Goal: Information Seeking & Learning: Learn about a topic

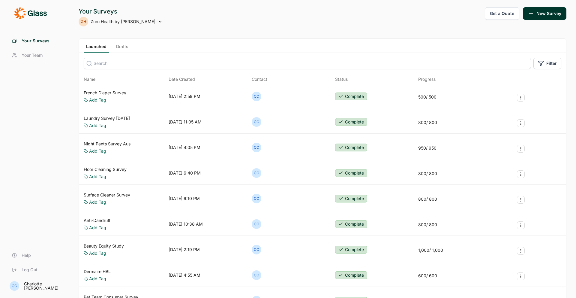
click at [120, 113] on div "Laundry Survey Nov 2024 Add Tag 11/18/2024, 11:05 AM CC Complete 800 / 800" at bounding box center [322, 121] width 487 height 23
click at [118, 116] on link "Laundry Survey Nov 2024" at bounding box center [107, 118] width 46 height 6
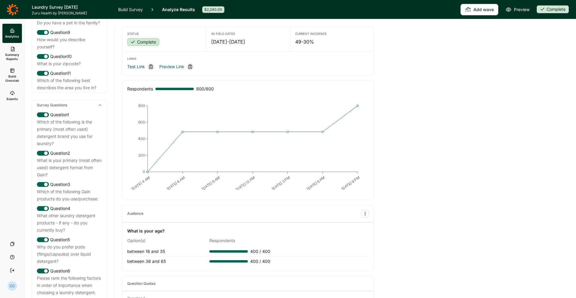
scroll to position [201, 0]
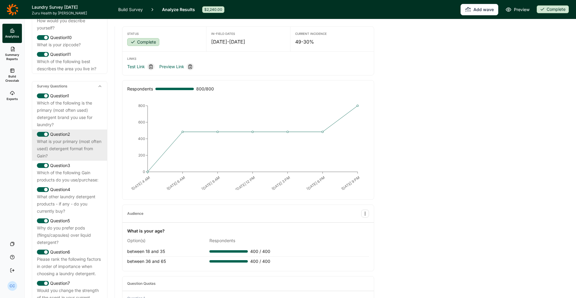
click at [79, 138] on div "Question 2" at bounding box center [69, 134] width 65 height 7
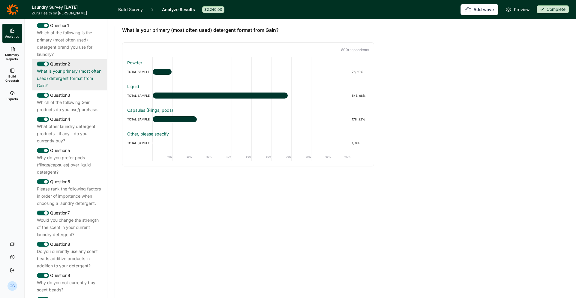
scroll to position [283, 0]
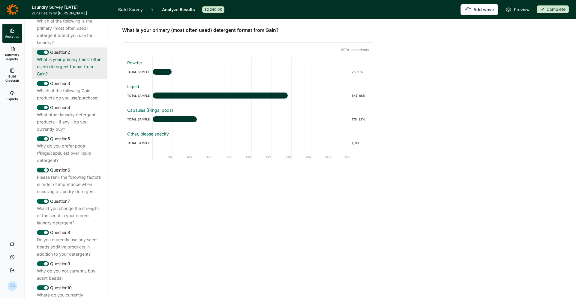
click at [92, 133] on div "What other laundry detergent products - if any - do you currently buy?" at bounding box center [69, 122] width 65 height 22
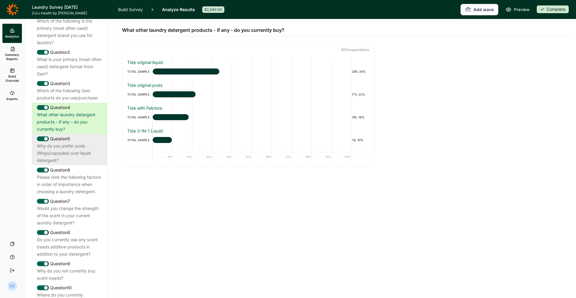
click at [86, 165] on div "Question 5 Why do you prefer pods (flings/capsules) over liquid detergent?" at bounding box center [69, 149] width 75 height 31
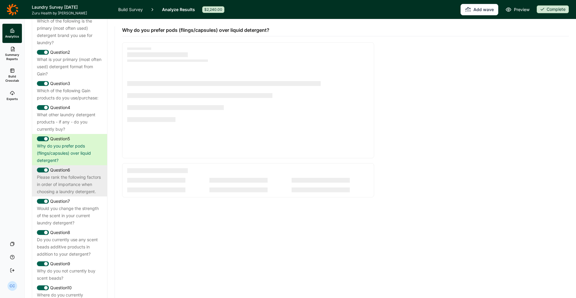
click at [91, 190] on div "Please rank the following factors in order of importance when choosing a laundr…" at bounding box center [69, 184] width 65 height 22
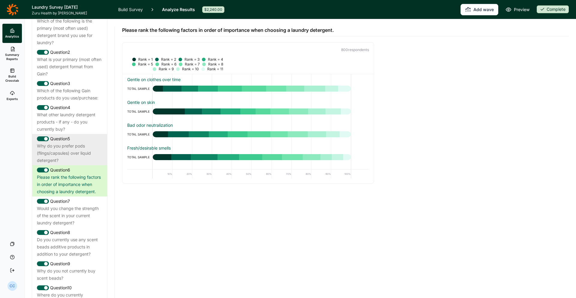
click at [80, 157] on div "Why do you prefer pods (flings/capsules) over liquid detergent?" at bounding box center [69, 153] width 65 height 22
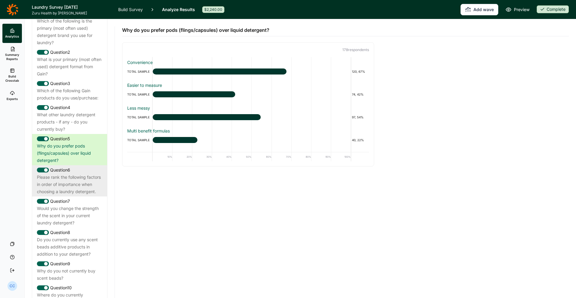
click at [58, 195] on div "Please rank the following factors in order of importance when choosing a laundr…" at bounding box center [69, 184] width 65 height 22
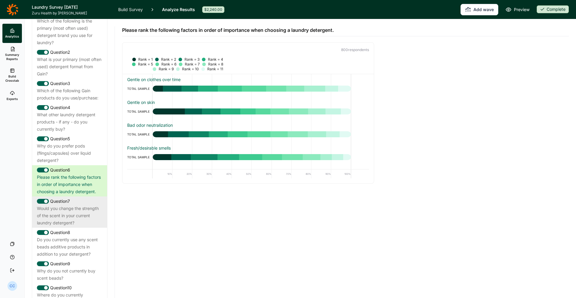
click at [80, 213] on div "Would you change the strength of the scent in your current laundry detergent?" at bounding box center [69, 216] width 65 height 22
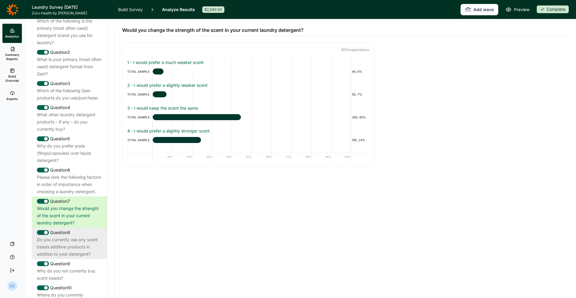
click at [63, 257] on div "Do you currently use any scent beads additive products in addition to your dete…" at bounding box center [69, 247] width 65 height 22
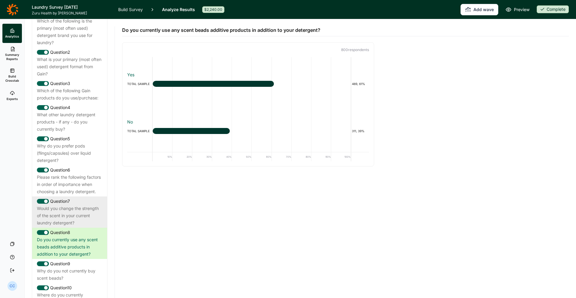
click at [85, 222] on div "Would you change the strength of the scent in your current laundry detergent?" at bounding box center [69, 216] width 65 height 22
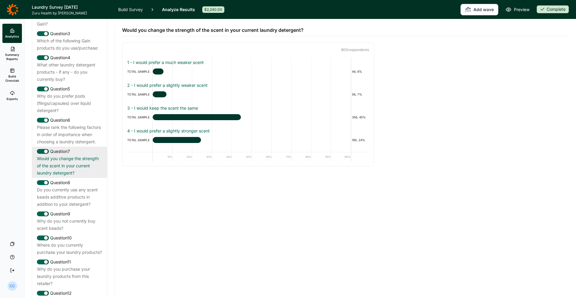
scroll to position [335, 0]
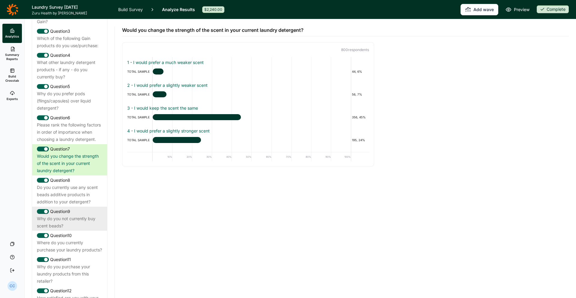
click at [86, 225] on div "Why do you not currently buy scent beads?" at bounding box center [69, 222] width 65 height 14
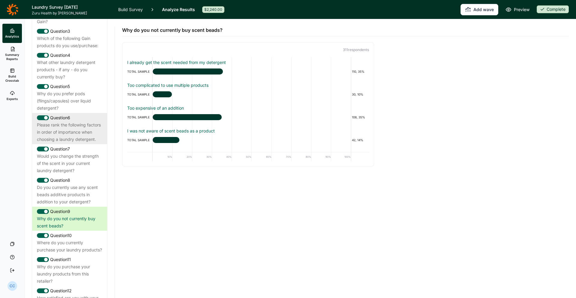
scroll to position [335, 0]
click at [84, 128] on div "Please rank the following factors in order of importance when choosing a laundr…" at bounding box center [69, 132] width 65 height 22
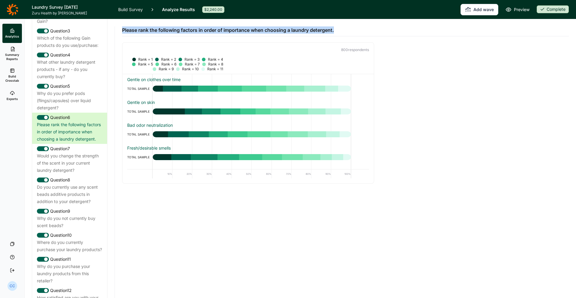
drag, startPoint x: 334, startPoint y: 28, endPoint x: 374, endPoint y: 29, distance: 39.6
click at [374, 29] on div "Please rank the following factors in order of importance when choosing a laundr…" at bounding box center [345, 27] width 447 height 17
copy span "Please rank the following factors in order of importance when choosing a laundr…"
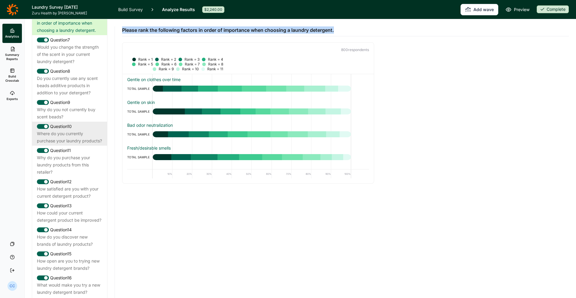
scroll to position [458, 0]
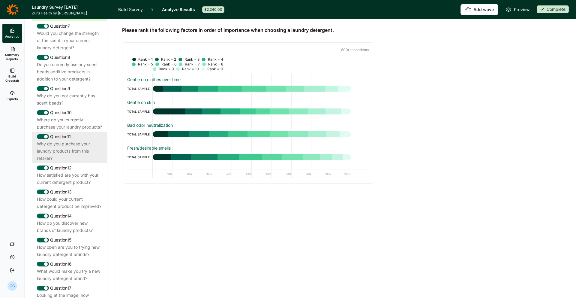
drag, startPoint x: 86, startPoint y: 156, endPoint x: 87, endPoint y: 191, distance: 34.9
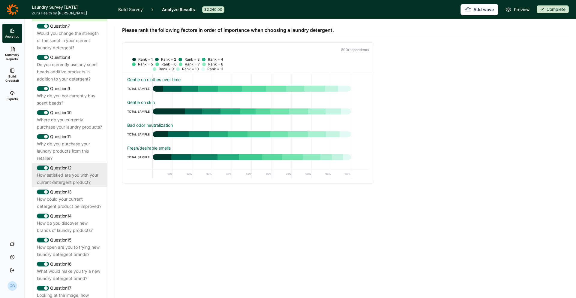
click at [86, 157] on div "Why do you purchase your laundry products from this retailer?" at bounding box center [69, 151] width 65 height 22
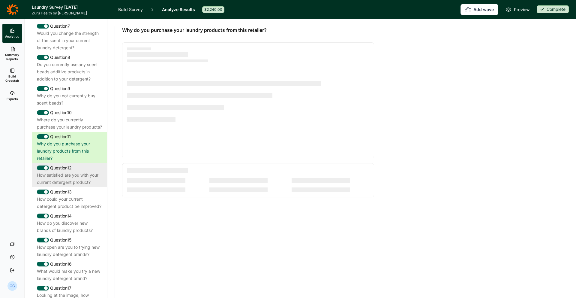
click at [88, 186] on div "How satisfied are you with your current detergent product?" at bounding box center [69, 178] width 65 height 14
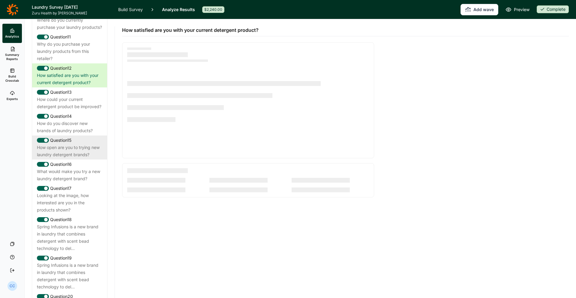
click at [85, 158] on div "How open are you to trying new laundry detergent brands?" at bounding box center [69, 151] width 65 height 14
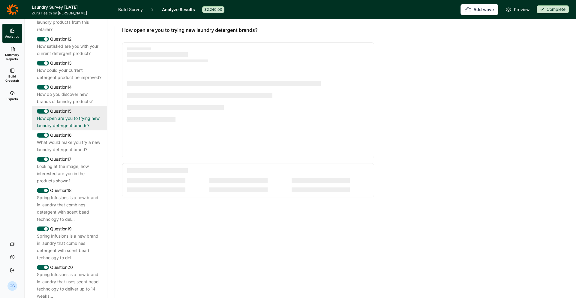
scroll to position [641, 0]
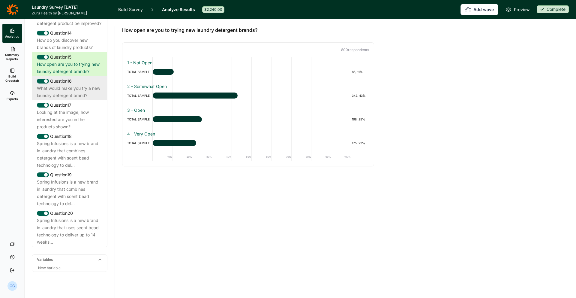
click at [84, 99] on div "What would make you try a new laundry detergent brand?" at bounding box center [69, 92] width 65 height 14
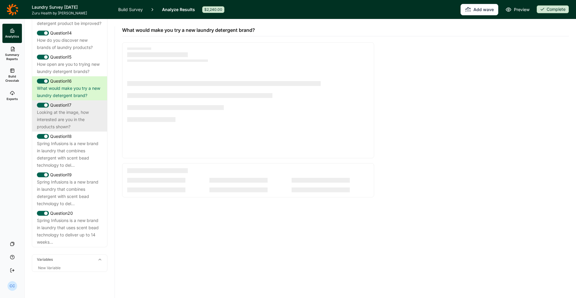
click at [83, 128] on div "Looking at the image, how interested are you in the products shown?" at bounding box center [69, 120] width 65 height 22
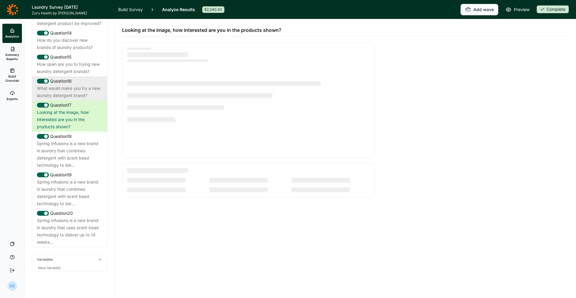
click at [80, 99] on div "What would make you try a new laundry detergent brand?" at bounding box center [69, 92] width 65 height 14
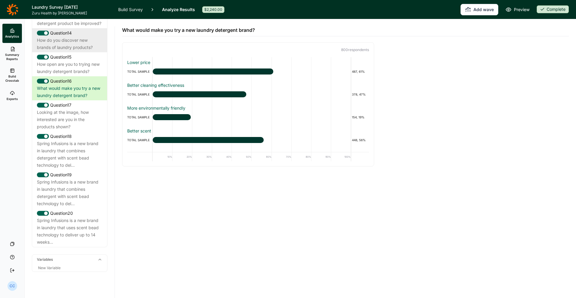
click at [76, 51] on div "How do you discover new brands of laundry products?" at bounding box center [69, 44] width 65 height 14
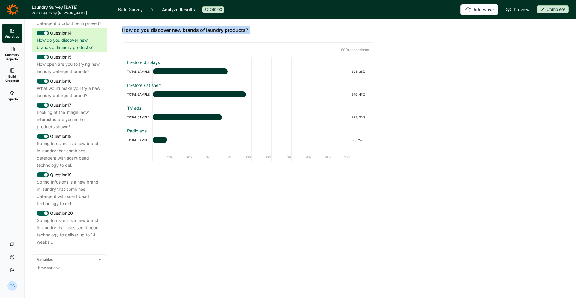
drag, startPoint x: 245, startPoint y: 35, endPoint x: 118, endPoint y: 31, distance: 127.3
click at [118, 31] on div "How do you discover new brands of laundry products? 800 respondent s In-store d…" at bounding box center [345, 158] width 461 height 278
copy span "How do you discover new brands of laundry products?"
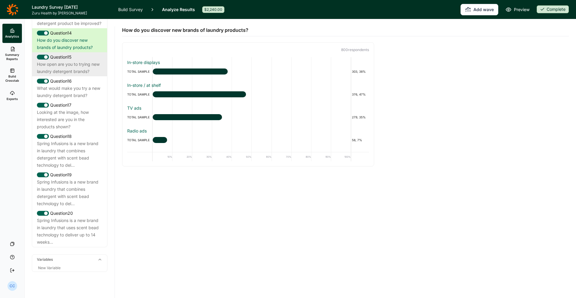
click at [86, 75] on div "How open are you to trying new laundry detergent brands?" at bounding box center [69, 68] width 65 height 14
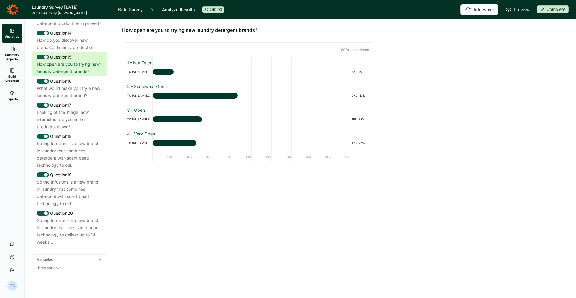
click at [12, 4] on icon at bounding box center [12, 9] width 11 height 11
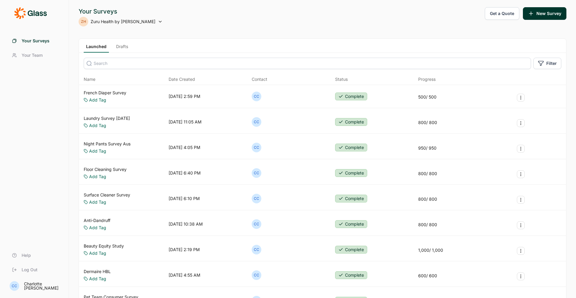
click at [119, 143] on link "Night Pants Survey Aus" at bounding box center [107, 144] width 47 height 6
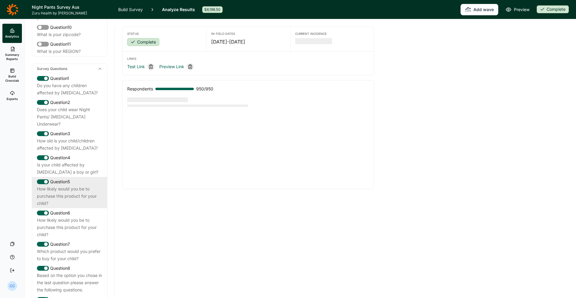
scroll to position [278, 0]
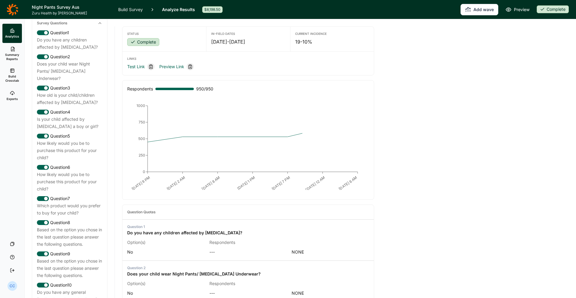
click at [8, 76] on span "Build Crosstab" at bounding box center [12, 78] width 15 height 8
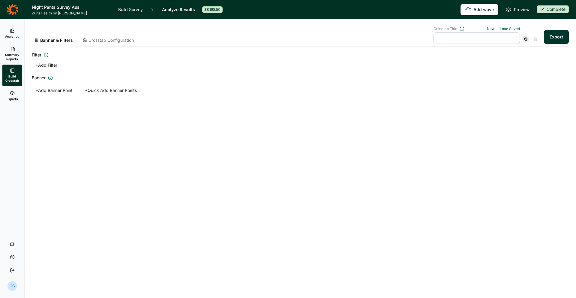
click at [20, 92] on link "Exports" at bounding box center [12, 95] width 20 height 19
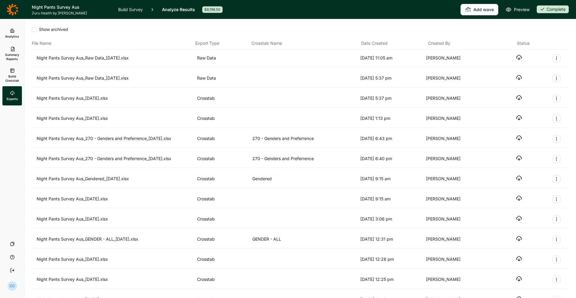
click at [146, 95] on div "Night Pants Survey Aus_[DATE].xlsx" at bounding box center [116, 99] width 158 height 8
click at [519, 98] on icon "button" at bounding box center [519, 98] width 6 height 6
click at [18, 31] on link "Analytics" at bounding box center [12, 33] width 20 height 19
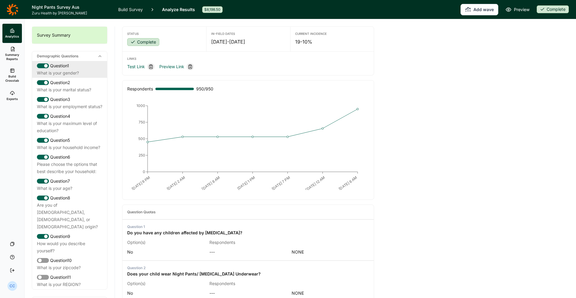
click at [88, 69] on div "Question 1" at bounding box center [69, 65] width 65 height 7
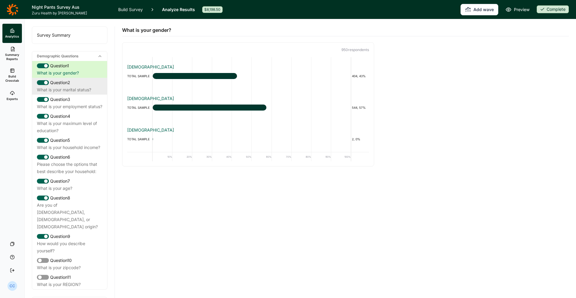
drag, startPoint x: 80, startPoint y: 113, endPoint x: 85, endPoint y: 91, distance: 22.7
click at [80, 110] on div "What is your employment status?" at bounding box center [69, 106] width 65 height 7
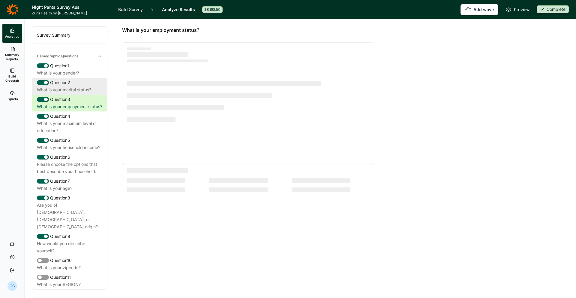
click at [85, 91] on div "What is your marital status?" at bounding box center [69, 89] width 65 height 7
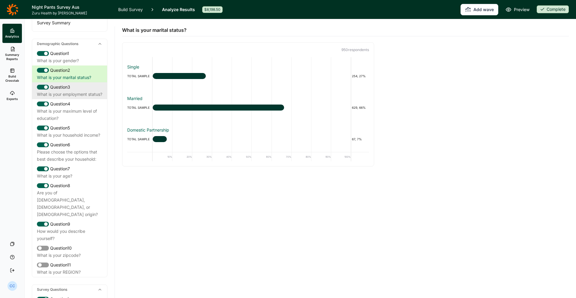
scroll to position [14, 0]
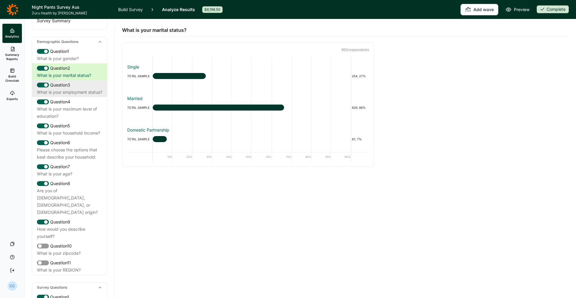
click at [86, 96] on div "What is your employment status?" at bounding box center [69, 92] width 65 height 7
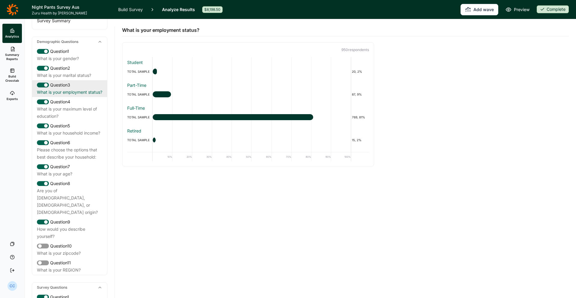
click at [78, 80] on div "Question 3 What is your employment status?" at bounding box center [69, 88] width 75 height 17
click at [101, 67] on div "Question 2" at bounding box center [69, 68] width 65 height 7
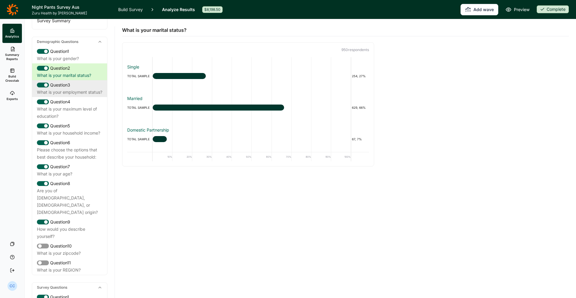
click at [72, 97] on div "Question 3 What is your employment status?" at bounding box center [69, 88] width 75 height 17
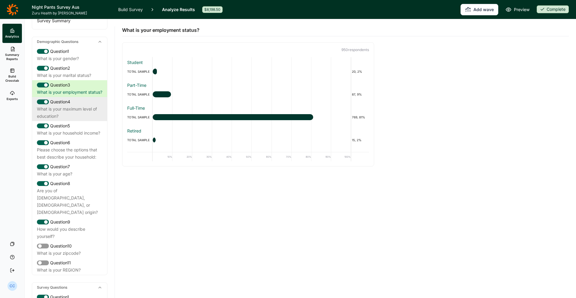
click at [78, 120] on div "What is your maximum level of education?" at bounding box center [69, 112] width 65 height 14
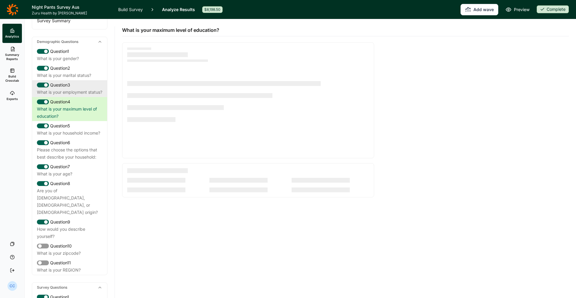
click at [75, 89] on div "What is your employment status?" at bounding box center [69, 92] width 65 height 7
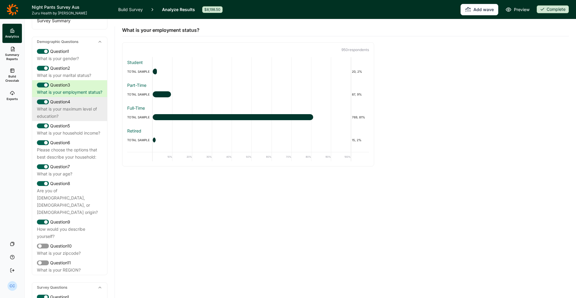
click at [73, 120] on div "What is your maximum level of education?" at bounding box center [69, 112] width 65 height 14
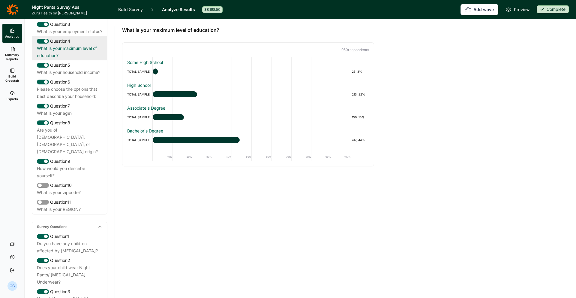
scroll to position [82, 0]
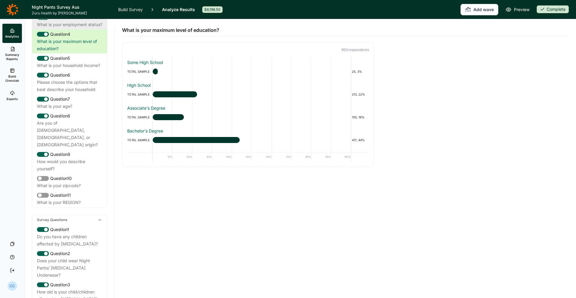
click at [64, 28] on div "What is your employment status?" at bounding box center [69, 24] width 65 height 7
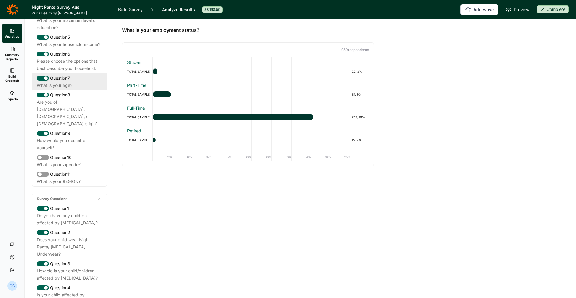
scroll to position [104, 0]
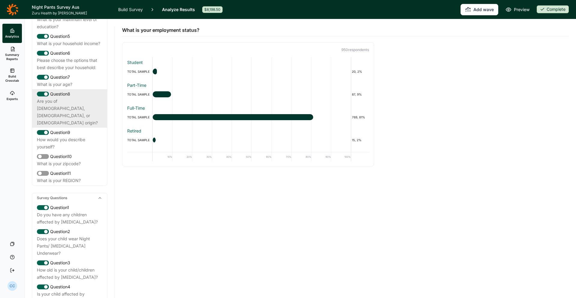
click at [72, 98] on div "Question 8" at bounding box center [69, 93] width 65 height 7
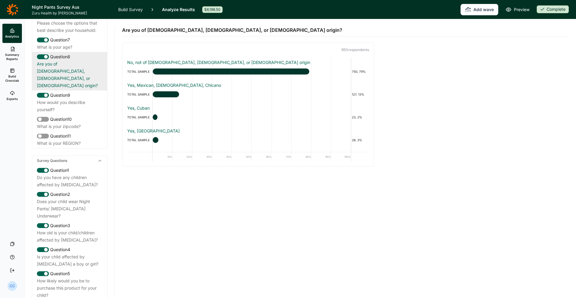
scroll to position [153, 0]
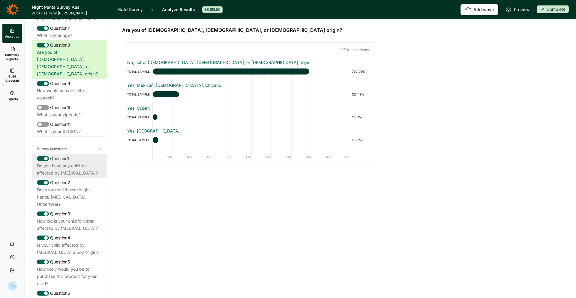
click at [98, 162] on div "Do you have any children affected by [MEDICAL_DATA]?" at bounding box center [69, 169] width 65 height 14
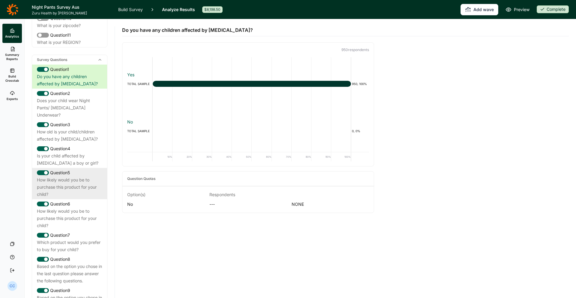
scroll to position [249, 0]
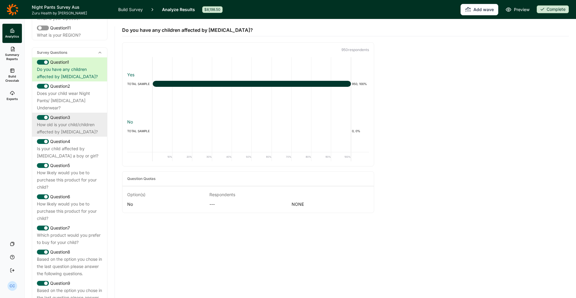
click at [89, 114] on div "Question 3" at bounding box center [69, 117] width 65 height 7
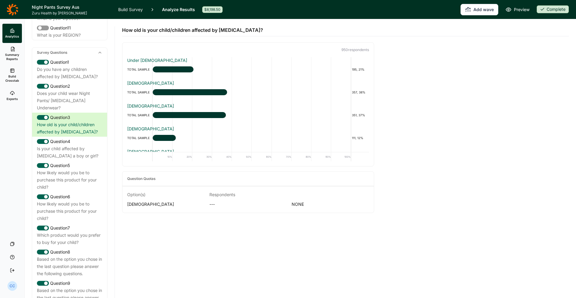
scroll to position [20, 0]
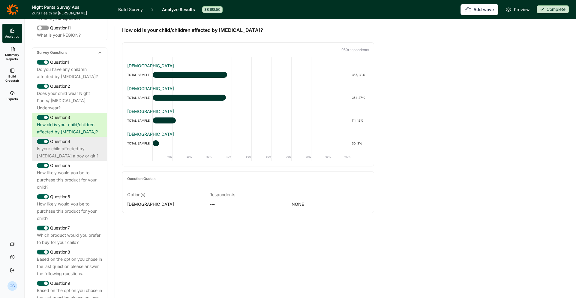
click at [77, 145] on div "Is your child affected by [MEDICAL_DATA] a boy or girl?" at bounding box center [69, 152] width 65 height 14
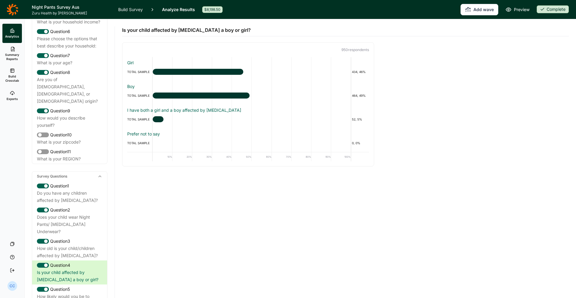
scroll to position [0, 0]
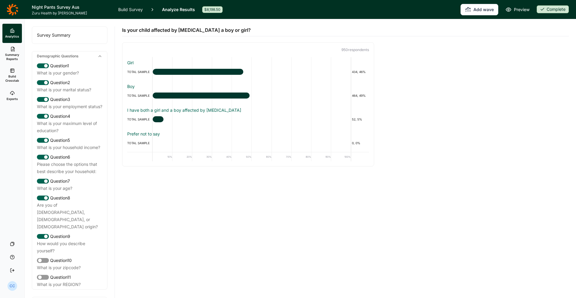
click at [74, 39] on div "Survey Summary" at bounding box center [69, 35] width 75 height 17
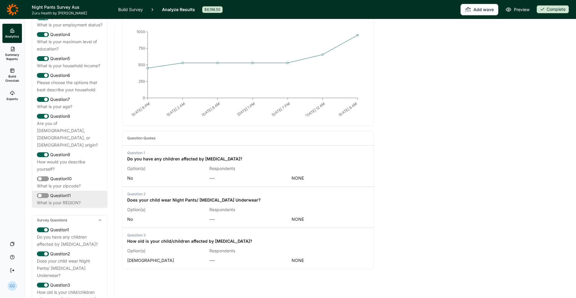
scroll to position [87, 0]
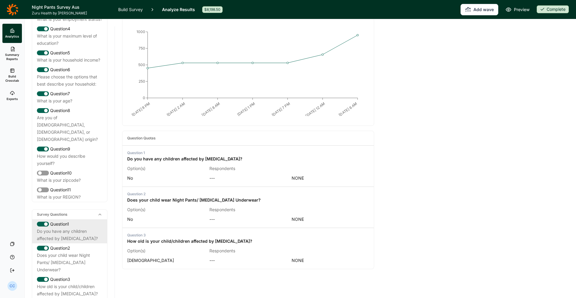
click at [85, 220] on div "Question 1" at bounding box center [69, 223] width 65 height 7
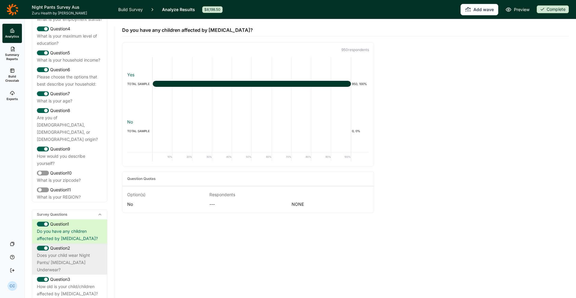
click at [72, 244] on div "Question 2" at bounding box center [69, 247] width 65 height 7
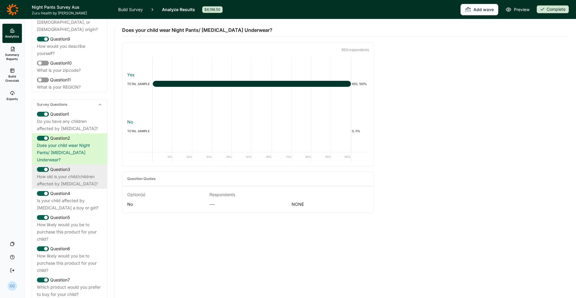
click at [99, 173] on div "How old is your child/children affected by [MEDICAL_DATA]?" at bounding box center [69, 180] width 65 height 14
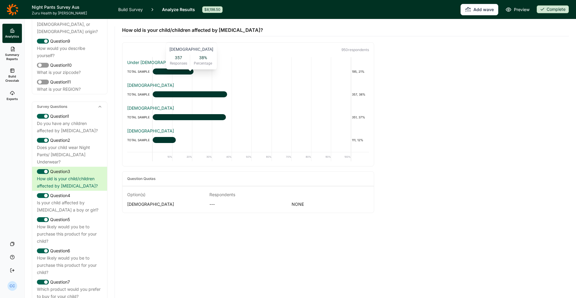
scroll to position [20, 0]
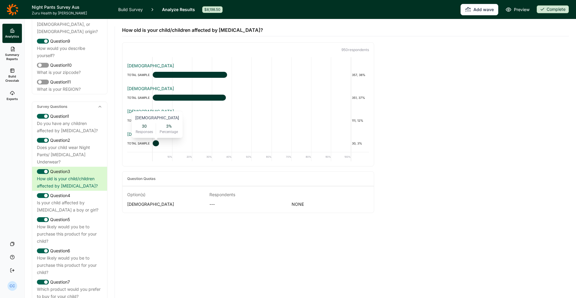
click at [157, 143] on div at bounding box center [156, 143] width 6 height 6
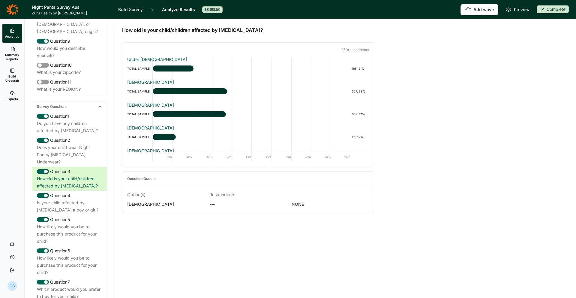
scroll to position [0, 0]
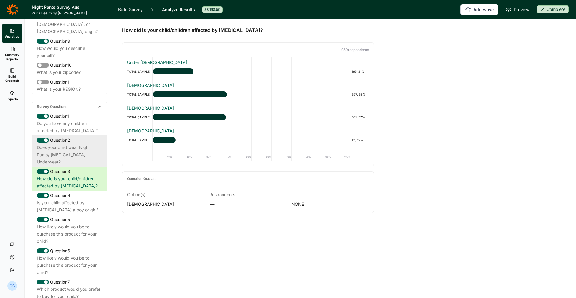
click at [69, 148] on div "Does your child wear Night Pants/ [MEDICAL_DATA] Underwear?" at bounding box center [69, 155] width 65 height 22
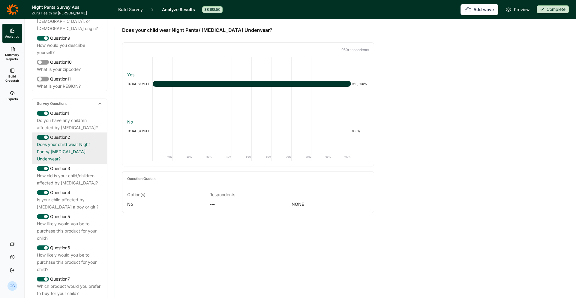
scroll to position [198, 0]
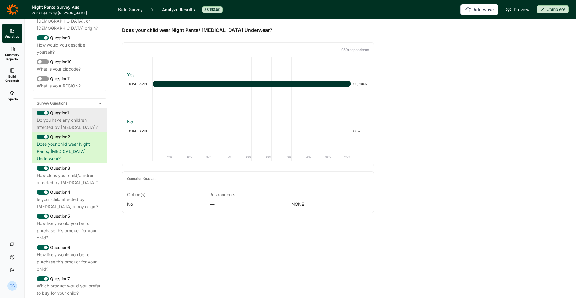
click at [92, 116] on div "Do you have any children affected by [MEDICAL_DATA]?" at bounding box center [69, 123] width 65 height 14
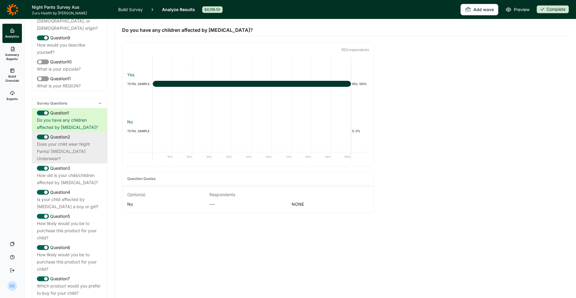
click at [86, 140] on div "Does your child wear Night Pants/ [MEDICAL_DATA] Underwear?" at bounding box center [69, 151] width 65 height 22
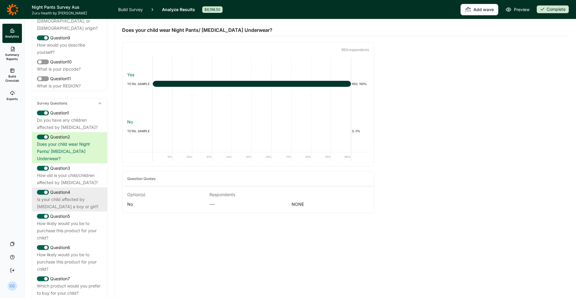
click at [87, 188] on div "Question 4" at bounding box center [69, 191] width 65 height 7
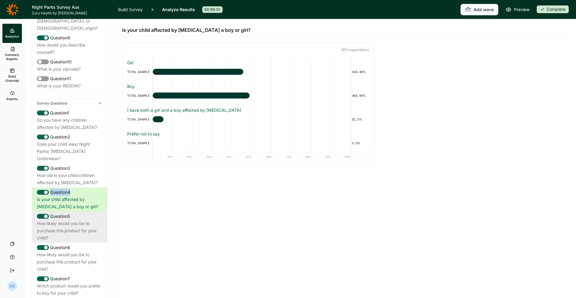
click at [75, 220] on div "How likely would you be to purchase this product for your child?" at bounding box center [69, 231] width 65 height 22
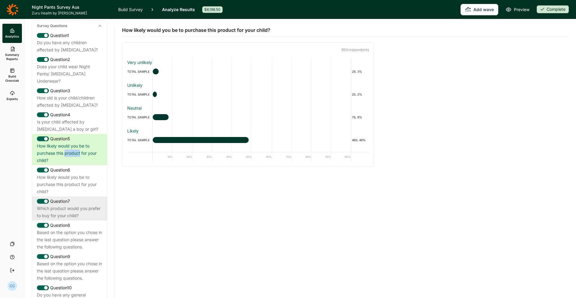
scroll to position [287, 0]
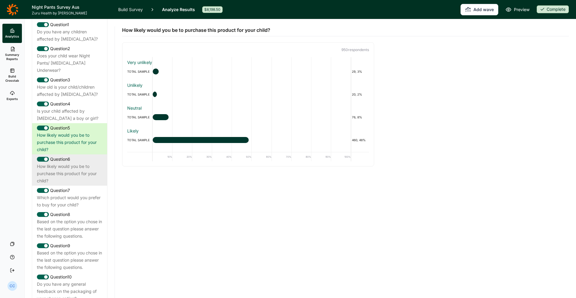
click at [78, 170] on div "Question 6 How likely would you be to purchase this product for your child?" at bounding box center [69, 169] width 75 height 31
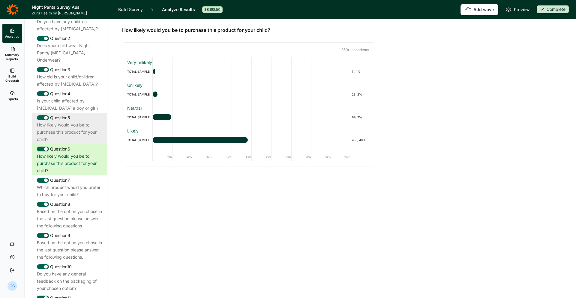
scroll to position [321, 0]
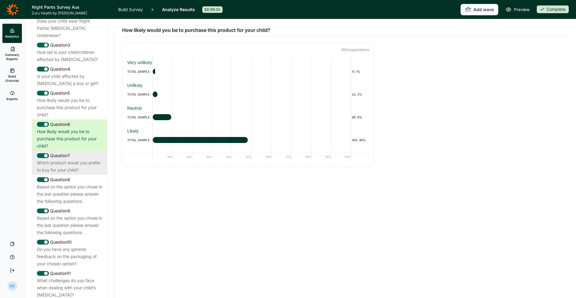
click at [95, 159] on div "Which product would you prefer to buy for your child?" at bounding box center [69, 166] width 65 height 14
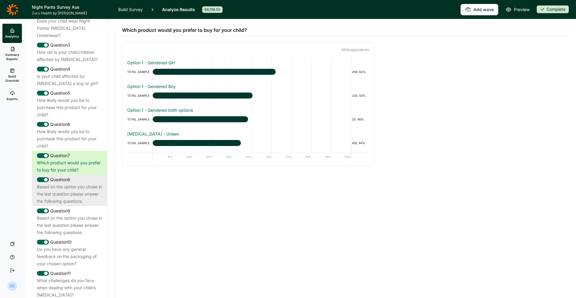
click at [93, 183] on div "Based on the option you chose in the last question please answer the following …" at bounding box center [69, 194] width 65 height 22
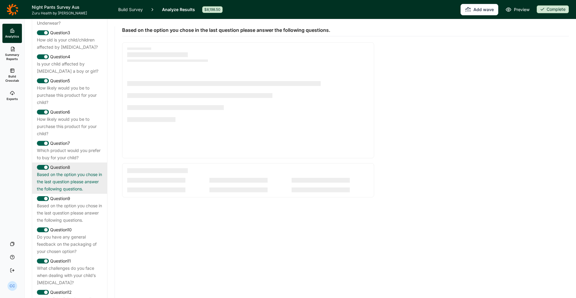
scroll to position [345, 0]
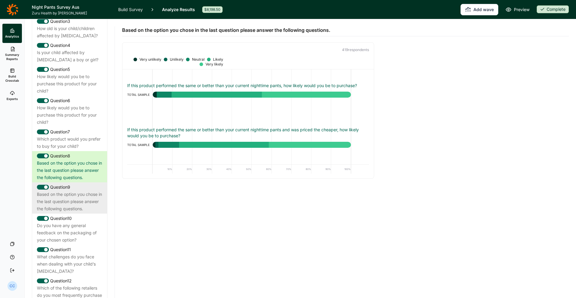
click at [88, 191] on div "Based on the option you chose in the last question please answer the following …" at bounding box center [69, 202] width 65 height 22
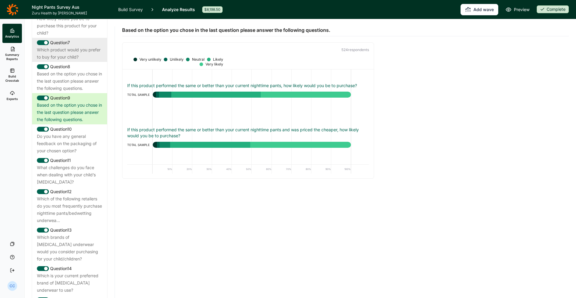
scroll to position [435, 0]
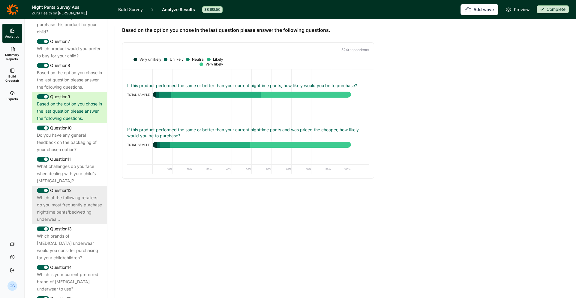
click at [74, 198] on div "Which of the following retailers do you most frequently purchase nighttime pant…" at bounding box center [69, 208] width 65 height 29
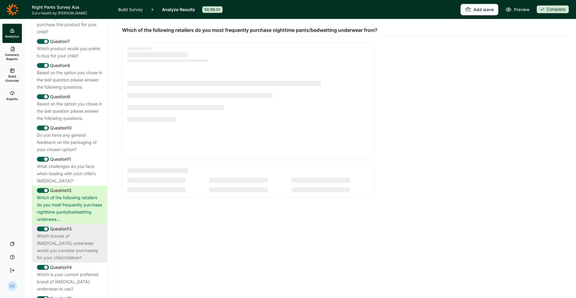
click at [73, 232] on div "Which brands of [MEDICAL_DATA] underwear would you consider purchasing for your…" at bounding box center [69, 246] width 65 height 29
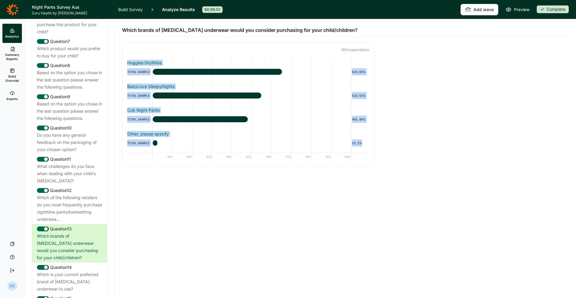
drag, startPoint x: 126, startPoint y: 58, endPoint x: 362, endPoint y: 143, distance: 251.0
click at [366, 143] on div "Huggies DryNites TOTAL SAMPLE 620, 65% BabyLove SleepyNights TOTAL SAMPLE 520, …" at bounding box center [247, 111] width 251 height 109
copy div "Huggies DryNites TOTAL SAMPLE 620, 65% BabyLove SleepyNights TOTAL SAMPLE 520, …"
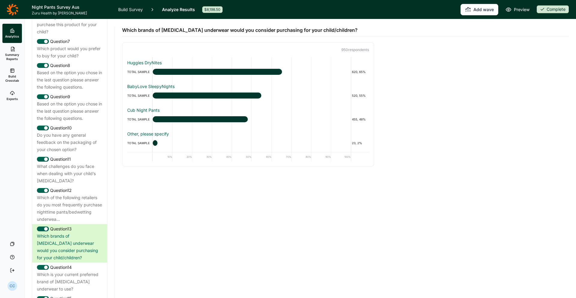
drag, startPoint x: 150, startPoint y: 32, endPoint x: 145, endPoint y: 33, distance: 5.8
click at [150, 32] on span "Which brands of [MEDICAL_DATA] underwear would you consider purchasing for your…" at bounding box center [240, 29] width 236 height 7
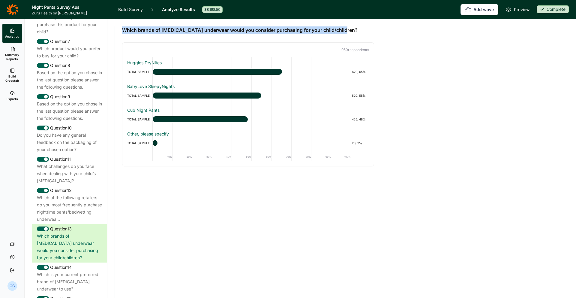
drag, startPoint x: 122, startPoint y: 30, endPoint x: 356, endPoint y: 32, distance: 234.3
click at [356, 32] on div "Which brands of [MEDICAL_DATA] underwear would you consider purchasing for your…" at bounding box center [345, 27] width 447 height 17
copy span "Which brands of [MEDICAL_DATA] underwear would you consider purchasing for your…"
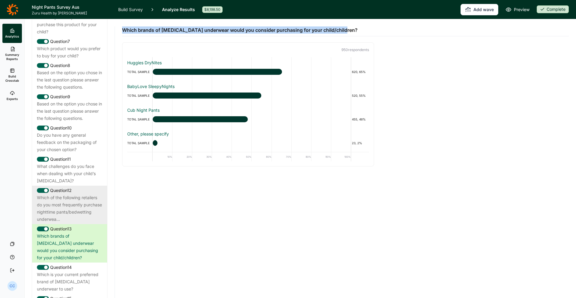
scroll to position [523, 0]
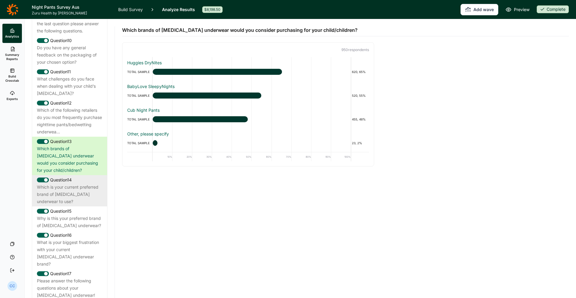
click at [78, 188] on div "Which is your current preferred brand of [MEDICAL_DATA] underwear to use?" at bounding box center [69, 194] width 65 height 22
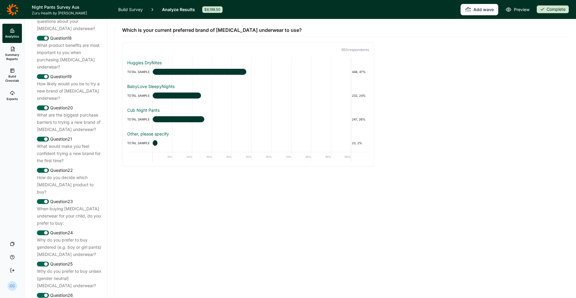
scroll to position [650, 0]
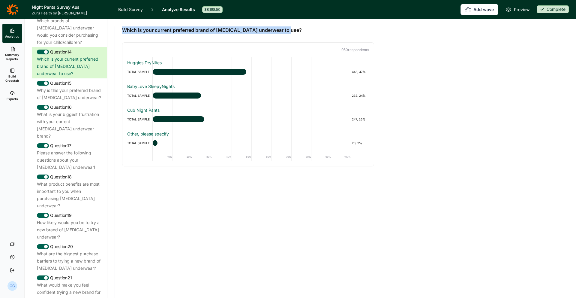
drag, startPoint x: 273, startPoint y: 31, endPoint x: 116, endPoint y: 29, distance: 156.6
click at [116, 29] on div "Which is your current preferred brand of bedwetting underwear to use? 950 respo…" at bounding box center [345, 158] width 461 height 278
copy span "Which is your current preferred brand of [MEDICAL_DATA] underwear to use?"
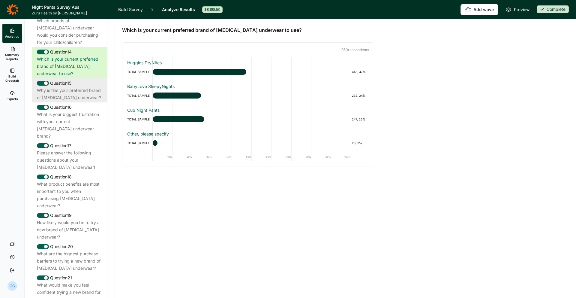
click at [74, 87] on div "Why is this your preferred brand of [MEDICAL_DATA] underwear?" at bounding box center [69, 94] width 65 height 14
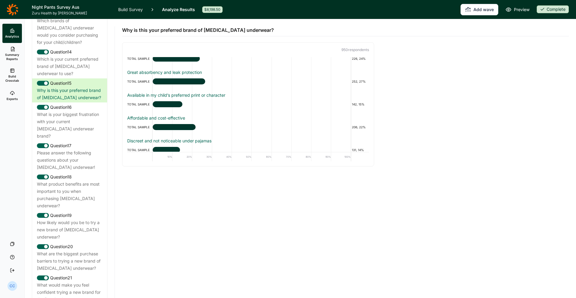
scroll to position [57, 0]
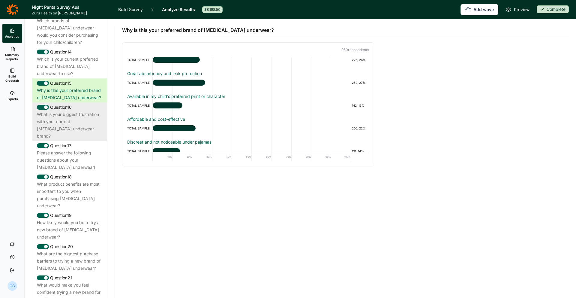
click at [92, 111] on div "What is your biggest frustration with your current [MEDICAL_DATA] underwear bra…" at bounding box center [69, 125] width 65 height 29
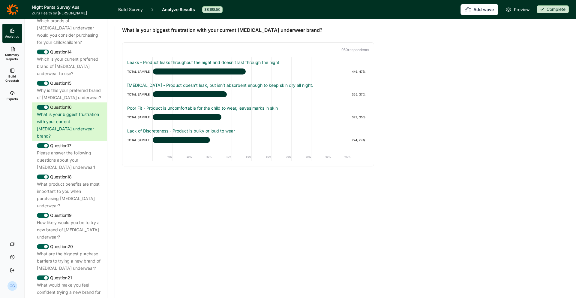
click at [19, 73] on link "Build Crosstab" at bounding box center [12, 76] width 20 height 22
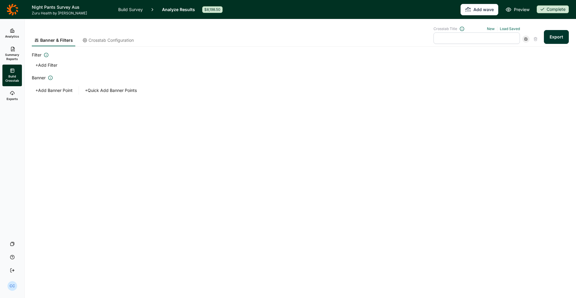
drag, startPoint x: 50, startPoint y: 64, endPoint x: 76, endPoint y: 65, distance: 26.1
click at [51, 64] on button "+ Add Filter" at bounding box center [46, 65] width 29 height 8
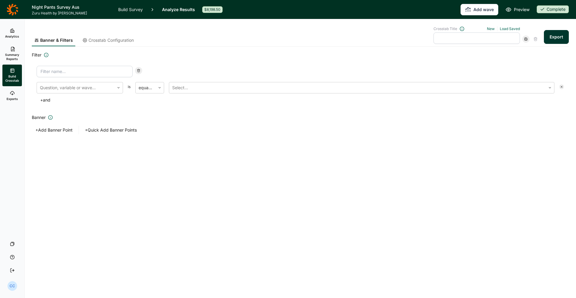
click at [94, 69] on input at bounding box center [85, 71] width 96 height 11
click at [141, 73] on div at bounding box center [138, 72] width 7 height 10
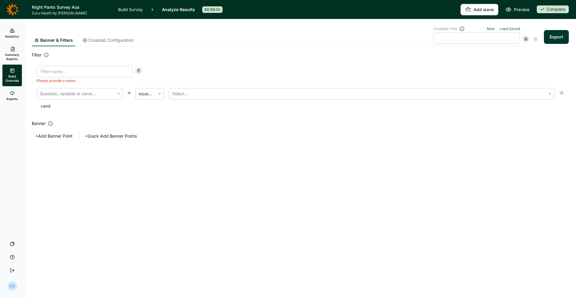
drag, startPoint x: 134, startPoint y: 71, endPoint x: 138, endPoint y: 71, distance: 3.9
click at [134, 71] on div "Please provide a name." at bounding box center [300, 74] width 527 height 17
click at [138, 71] on icon at bounding box center [139, 71] width 4 height 4
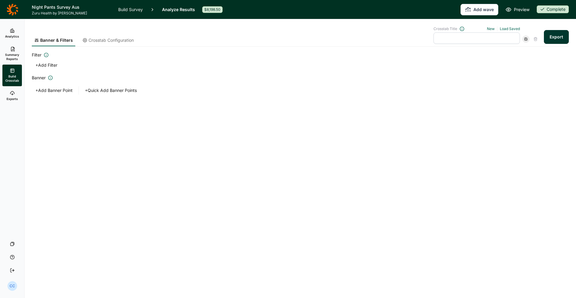
click at [59, 91] on button "+ Add Banner Point" at bounding box center [54, 90] width 44 height 8
click at [138, 92] on icon at bounding box center [139, 94] width 4 height 4
click at [115, 89] on button "+ Quick Add Banner Points" at bounding box center [110, 90] width 59 height 8
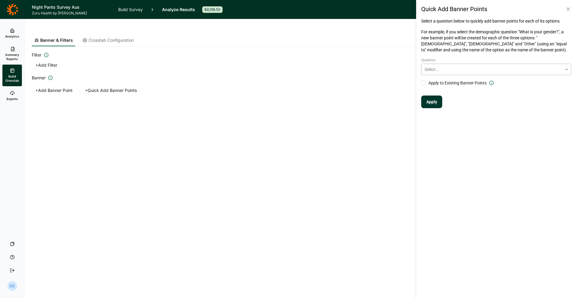
click at [460, 66] on div at bounding box center [492, 69] width 135 height 7
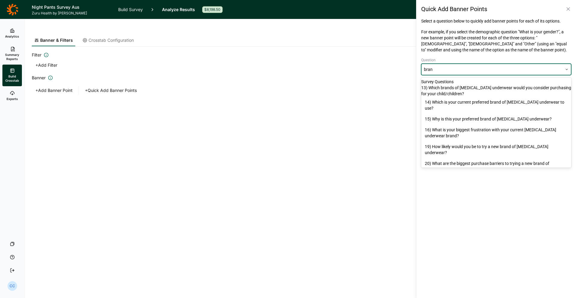
type input "brand"
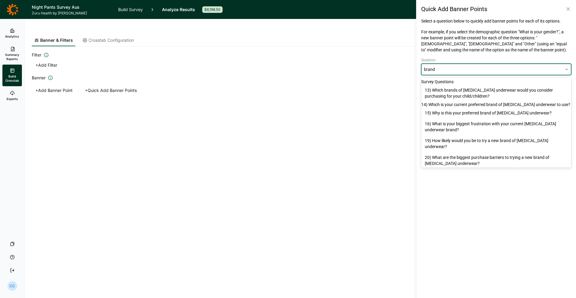
click at [473, 107] on div "14) Which is your current preferred brand of [MEDICAL_DATA] underwear to use?" at bounding box center [496, 104] width 150 height 6
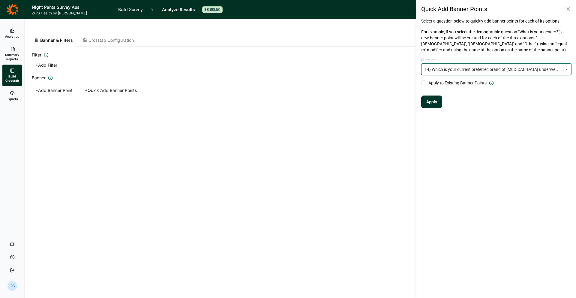
click at [437, 101] on button "Apply" at bounding box center [431, 101] width 21 height 13
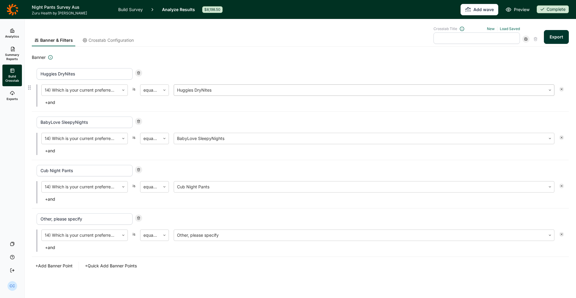
scroll to position [21, 0]
click at [483, 38] on input "text" at bounding box center [477, 37] width 86 height 11
type input "Preferred Brand"
click at [563, 44] on button "Export" at bounding box center [556, 37] width 25 height 14
drag, startPoint x: 352, startPoint y: 38, endPoint x: 395, endPoint y: 3, distance: 55.4
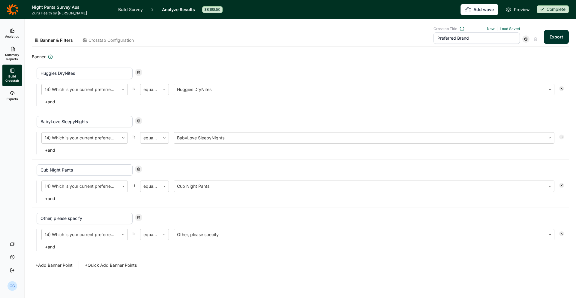
click at [352, 38] on div "Banner & Filters Crosstab Configuration Crosstab Title New Load Saved Preferred…" at bounding box center [300, 36] width 537 height 20
drag, startPoint x: 420, startPoint y: 35, endPoint x: 202, endPoint y: 6, distance: 220.0
click at [412, 35] on div "Banner & Filters Crosstab Configuration Crosstab Title New Load Saved Preferred…" at bounding box center [300, 36] width 537 height 20
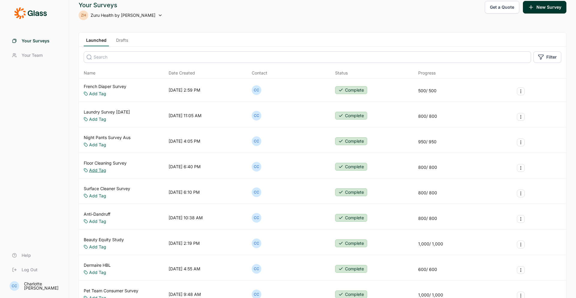
scroll to position [2, 0]
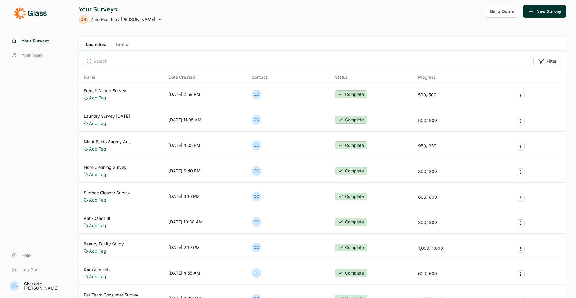
click at [106, 117] on link "Laundry Survey Nov 2024" at bounding box center [107, 116] width 46 height 6
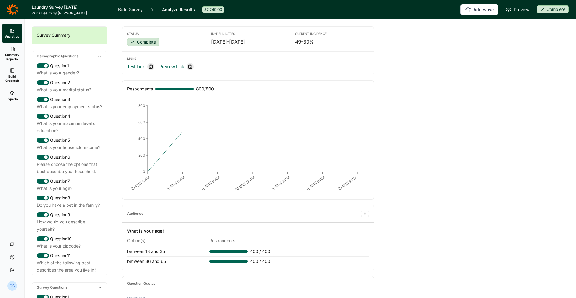
click at [93, 55] on div "Demographic Questions" at bounding box center [69, 56] width 75 height 10
click at [99, 55] on icon at bounding box center [100, 56] width 5 height 5
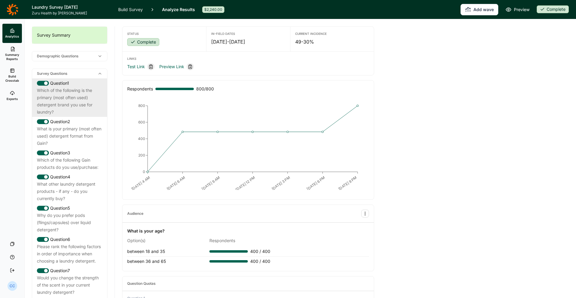
click at [79, 104] on div "Which of the following is the primary (most often used) detergent brand you use…" at bounding box center [69, 101] width 65 height 29
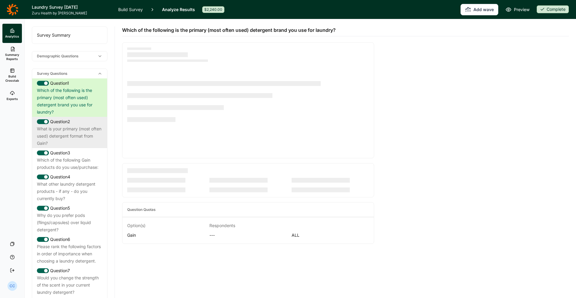
click at [78, 131] on div "What is your primary (most often used) detergent format from Gain?" at bounding box center [69, 136] width 65 height 22
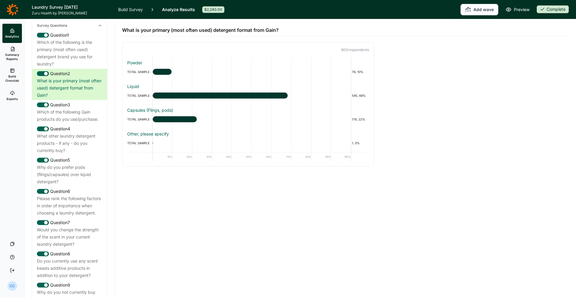
scroll to position [45, 0]
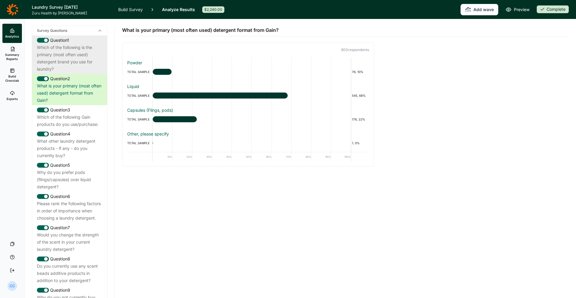
click at [78, 44] on div "Which of the following is the primary (most often used) detergent brand you use…" at bounding box center [69, 58] width 65 height 29
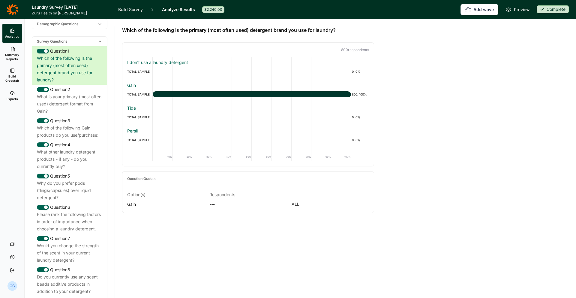
scroll to position [0, 0]
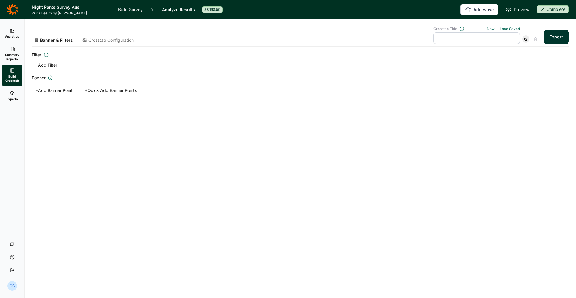
click at [430, 37] on div "Banner & Filters Crosstab Configuration Crosstab Title New Load Saved Export" at bounding box center [300, 36] width 537 height 20
drag, startPoint x: 12, startPoint y: 108, endPoint x: 14, endPoint y: 101, distance: 6.9
click at [12, 108] on div "Analytics Summary Reports Build Crosstab Exports Your Surveys Help Log Out" at bounding box center [12, 150] width 24 height 253
click at [14, 101] on span "Exports" at bounding box center [12, 99] width 11 height 4
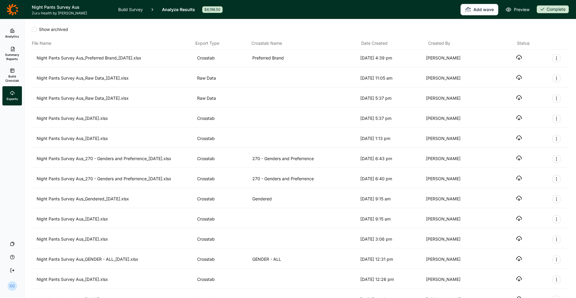
click at [520, 56] on icon "button" at bounding box center [519, 57] width 6 height 6
click at [501, 10] on div "Add wave Preview Complete" at bounding box center [399, 9] width 339 height 11
click at [17, 37] on span "Analytics" at bounding box center [12, 36] width 14 height 4
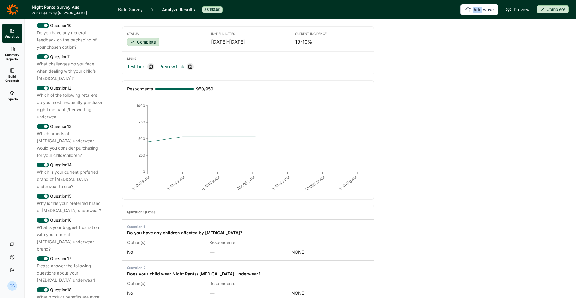
scroll to position [580, 0]
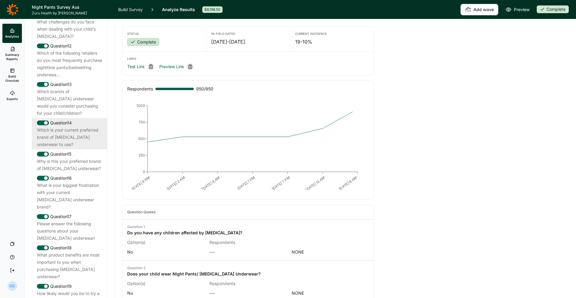
click at [91, 126] on div "Which is your current preferred brand of [MEDICAL_DATA] underwear to use?" at bounding box center [69, 137] width 65 height 22
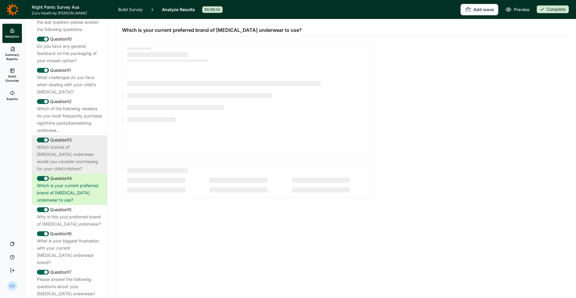
scroll to position [509, 0]
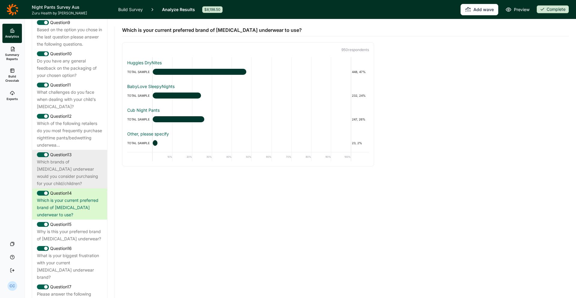
click at [92, 94] on div "What challenges do you face when dealing with your child’s [MEDICAL_DATA]?" at bounding box center [69, 100] width 65 height 22
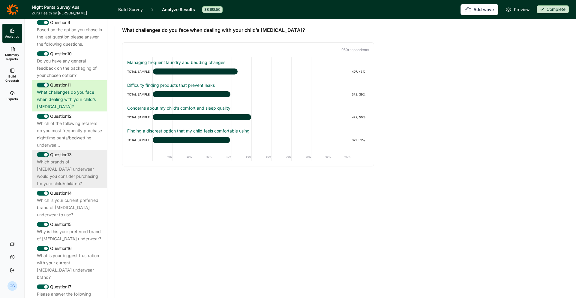
scroll to position [416, 0]
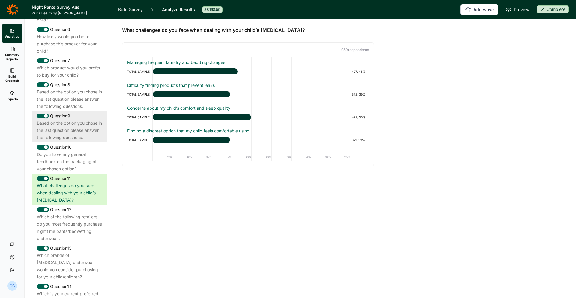
click at [89, 112] on div "Question 9" at bounding box center [69, 115] width 65 height 7
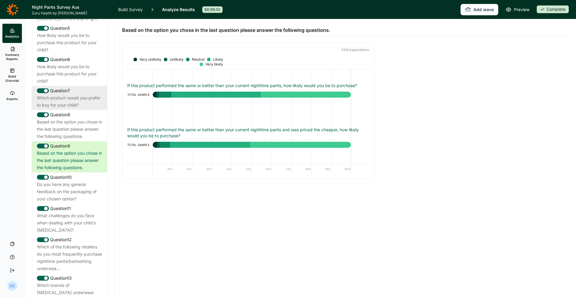
scroll to position [387, 0]
click at [82, 93] on div "Which product would you prefer to buy for your child?" at bounding box center [69, 100] width 65 height 14
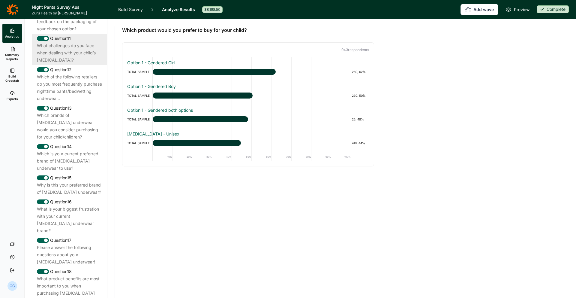
scroll to position [570, 0]
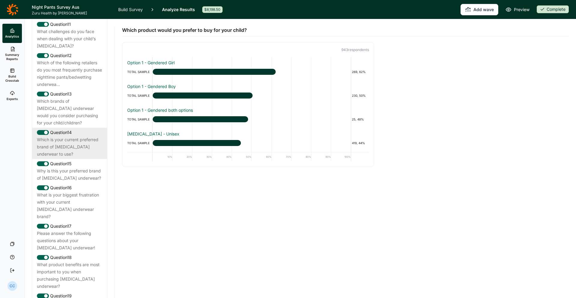
click at [95, 136] on div "Which is your current preferred brand of [MEDICAL_DATA] underwear to use?" at bounding box center [69, 147] width 65 height 22
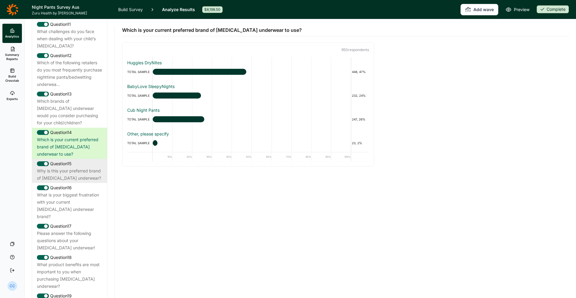
click at [91, 167] on div "Why is this your preferred brand of [MEDICAL_DATA] underwear?" at bounding box center [69, 174] width 65 height 14
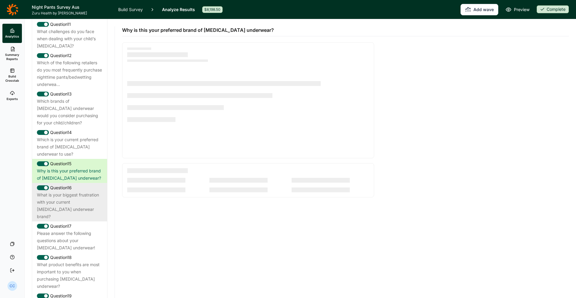
click at [69, 191] on div "What is your biggest frustration with your current [MEDICAL_DATA] underwear bra…" at bounding box center [69, 205] width 65 height 29
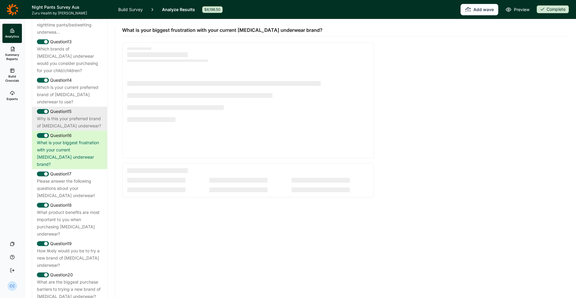
scroll to position [629, 0]
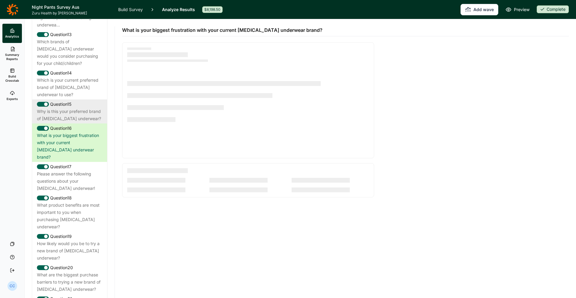
click at [64, 170] on div "Please answer the following questions about your [MEDICAL_DATA] underwear!" at bounding box center [69, 181] width 65 height 22
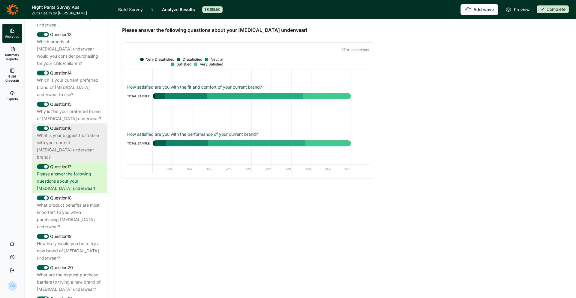
click at [86, 132] on div "What is your biggest frustration with your current [MEDICAL_DATA] underwear bra…" at bounding box center [69, 146] width 65 height 29
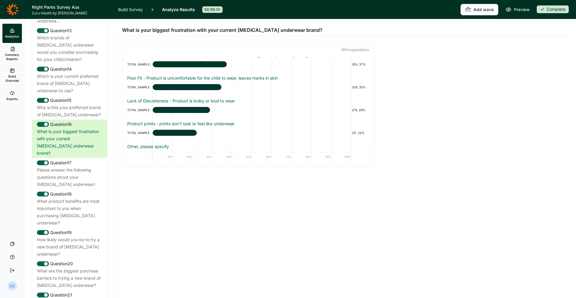
scroll to position [42, 0]
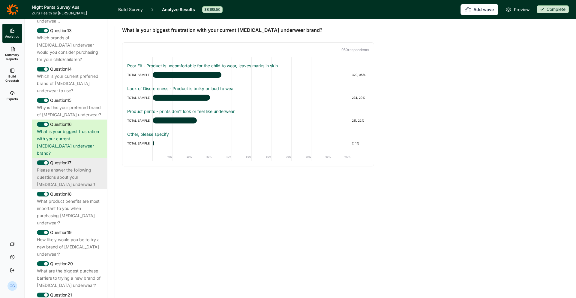
click at [95, 166] on div "Please answer the following questions about your [MEDICAL_DATA] underwear!" at bounding box center [69, 177] width 65 height 22
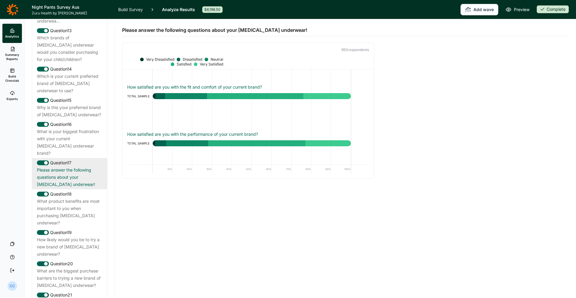
scroll to position [0, 0]
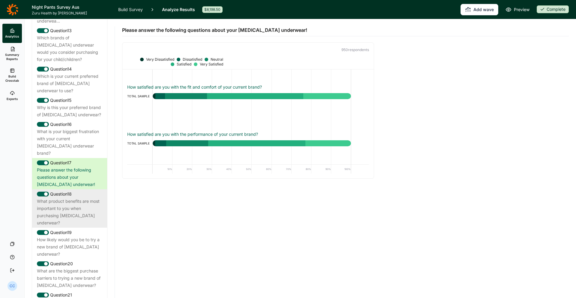
click at [66, 197] on div "What product benefits are most important to you when purchasing [MEDICAL_DATA] …" at bounding box center [69, 211] width 65 height 29
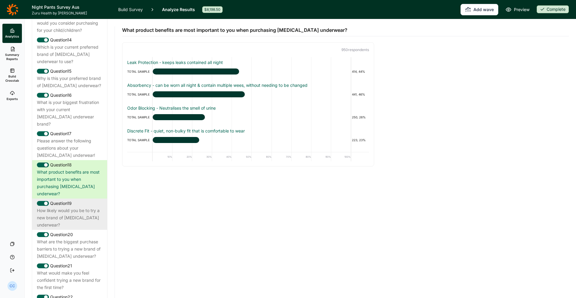
click at [90, 200] on div "Question 19" at bounding box center [69, 203] width 65 height 7
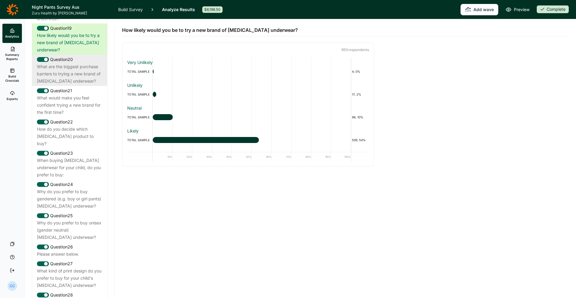
scroll to position [842, 0]
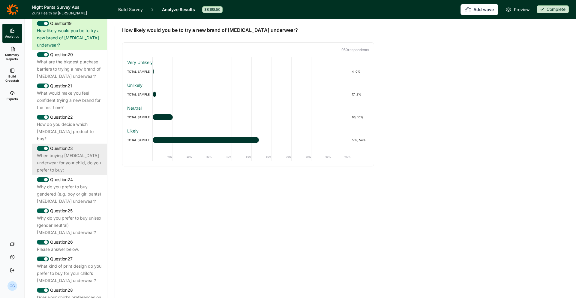
click at [98, 152] on div "When buying [MEDICAL_DATA] underwear for your child, do you prefer to buy:" at bounding box center [69, 163] width 65 height 22
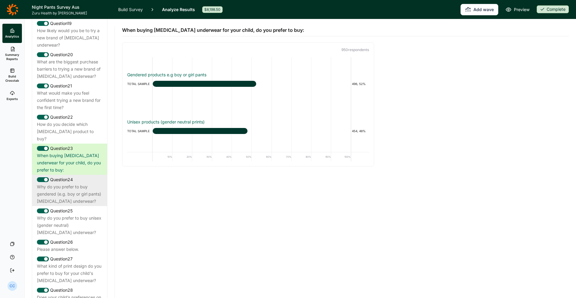
click at [73, 183] on div "Why do you prefer to buy gendered (e.g. boy or girl pants) [MEDICAL_DATA] under…" at bounding box center [69, 194] width 65 height 22
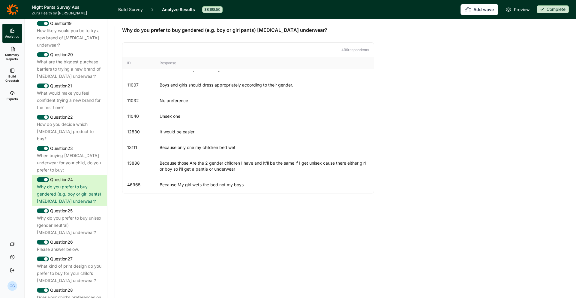
scroll to position [635, 0]
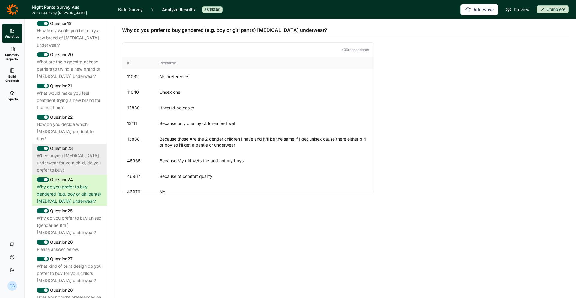
click at [82, 152] on div "When buying [MEDICAL_DATA] underwear for your child, do you prefer to buy:" at bounding box center [69, 163] width 65 height 22
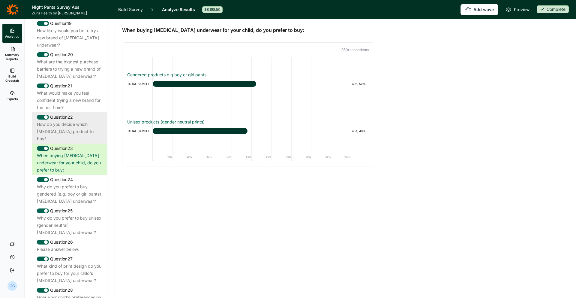
click at [94, 121] on div "How do you decide which [MEDICAL_DATA] product to buy?" at bounding box center [69, 132] width 65 height 22
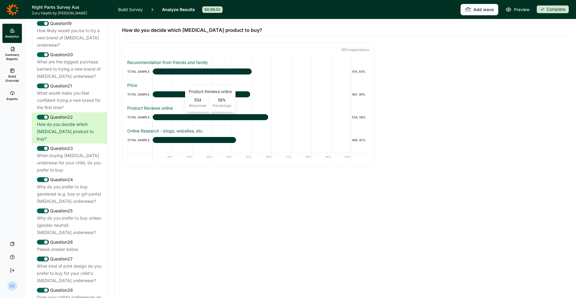
scroll to position [42, 0]
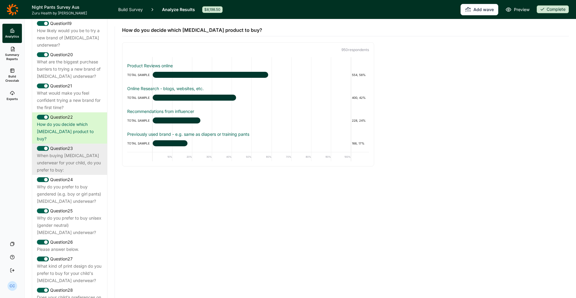
click at [72, 152] on div "When buying [MEDICAL_DATA] underwear for your child, do you prefer to buy:" at bounding box center [69, 163] width 65 height 22
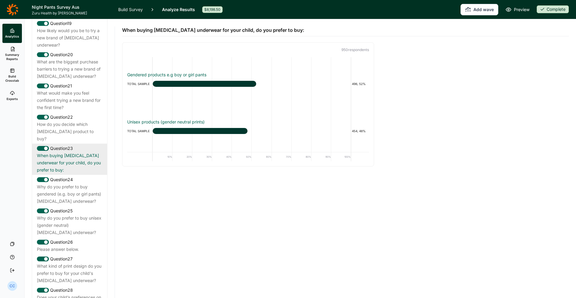
scroll to position [0, 0]
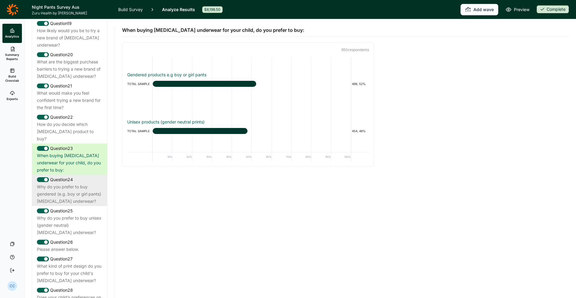
click at [96, 183] on div "Why do you prefer to buy gendered (e.g. boy or girl pants) [MEDICAL_DATA] under…" at bounding box center [69, 194] width 65 height 22
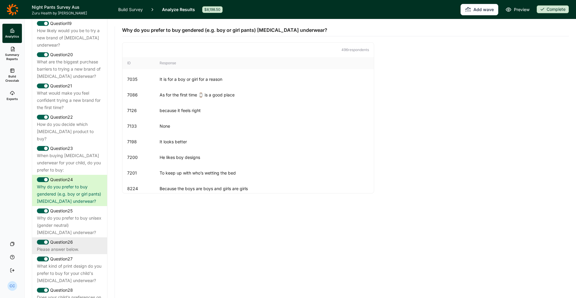
click at [73, 238] on div "Question 26" at bounding box center [69, 241] width 65 height 7
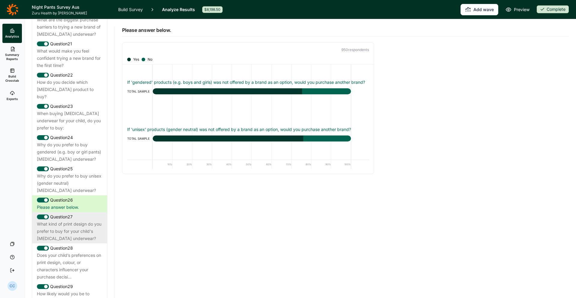
scroll to position [917, 0]
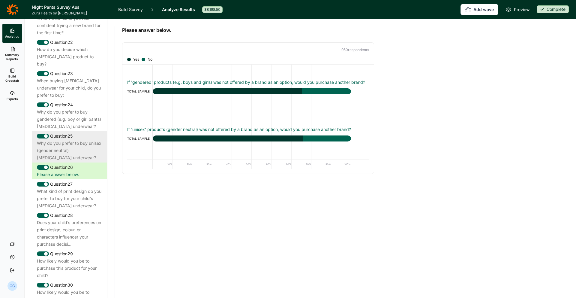
click at [84, 140] on div "Why do you prefer to buy unisex (gender neutral) [MEDICAL_DATA] underwear?" at bounding box center [69, 151] width 65 height 22
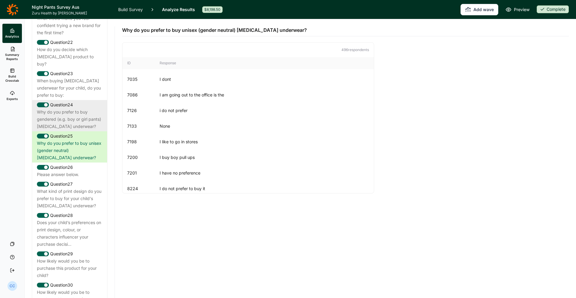
click at [66, 108] on div "Why do you prefer to buy gendered (e.g. boy or girl pants) [MEDICAL_DATA] under…" at bounding box center [69, 119] width 65 height 22
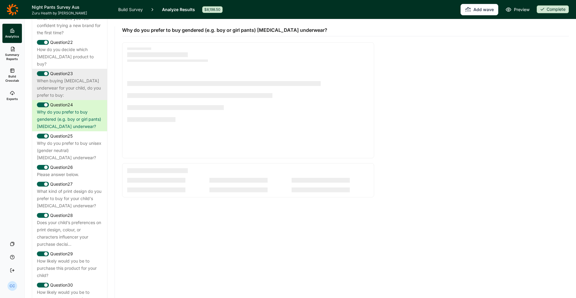
click at [71, 77] on div "When buying [MEDICAL_DATA] underwear for your child, do you prefer to buy:" at bounding box center [69, 88] width 65 height 22
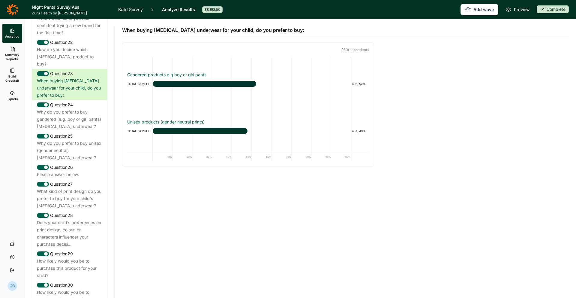
click at [20, 76] on link "Build Crosstab" at bounding box center [12, 76] width 20 height 22
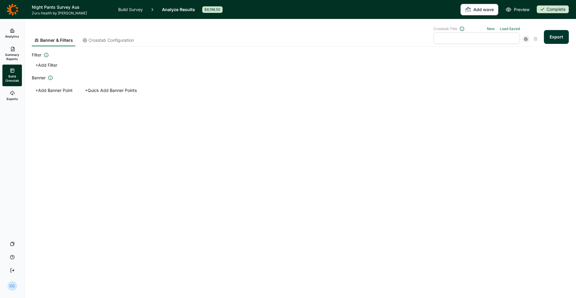
click at [56, 92] on button "+ Add Banner Point" at bounding box center [54, 90] width 44 height 8
click at [141, 93] on div at bounding box center [300, 94] width 527 height 11
click at [137, 92] on icon at bounding box center [139, 94] width 4 height 4
click at [112, 92] on button "+ Quick Add Banner Points" at bounding box center [110, 90] width 59 height 8
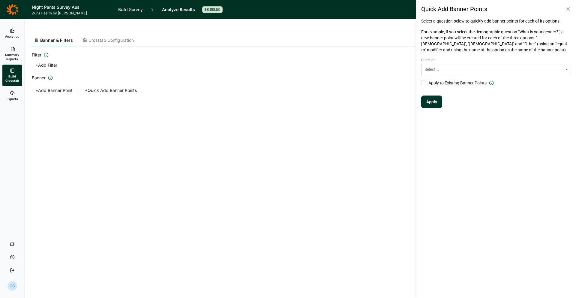
click at [460, 77] on div "Question Select... Apply to Existing Banner Points" at bounding box center [496, 72] width 150 height 28
click at [460, 71] on div at bounding box center [492, 69] width 135 height 7
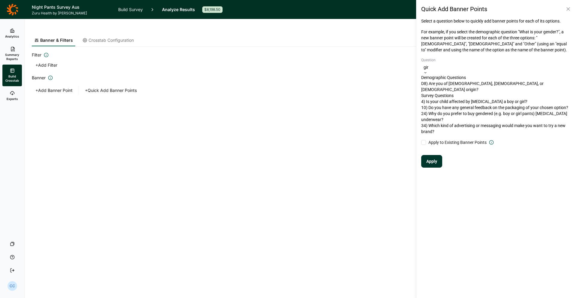
type input "girl"
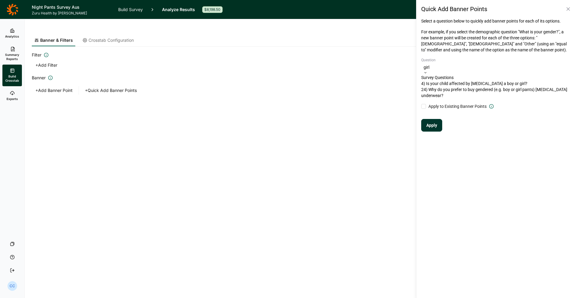
click at [476, 86] on div "4) Is your child affected by [MEDICAL_DATA] a boy or girl?" at bounding box center [496, 83] width 150 height 6
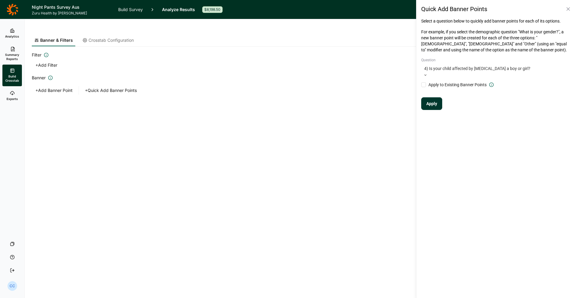
click at [438, 99] on button "Apply" at bounding box center [431, 103] width 21 height 13
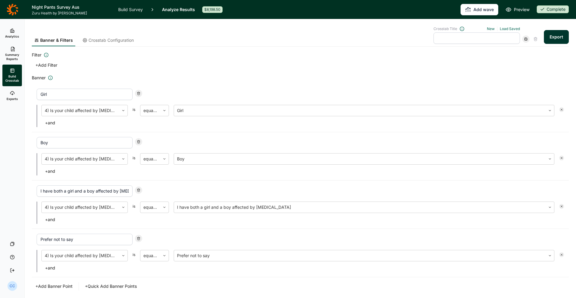
click at [496, 38] on input "text" at bounding box center [477, 37] width 86 height 11
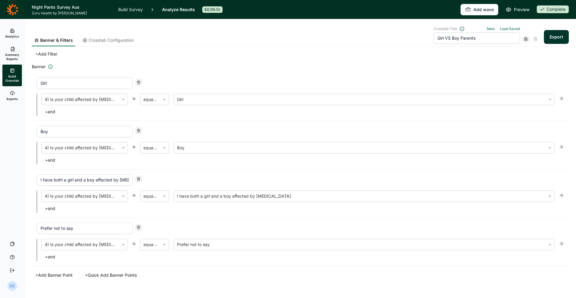
type input "Girl VS Boy Parents"
click at [567, 39] on button "Export" at bounding box center [556, 37] width 25 height 14
click at [14, 90] on link "Exports" at bounding box center [12, 95] width 20 height 19
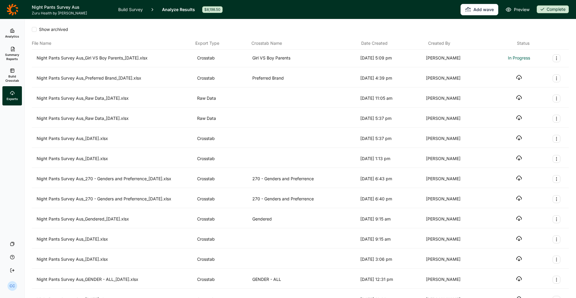
click at [10, 33] on link "Analytics" at bounding box center [12, 33] width 20 height 19
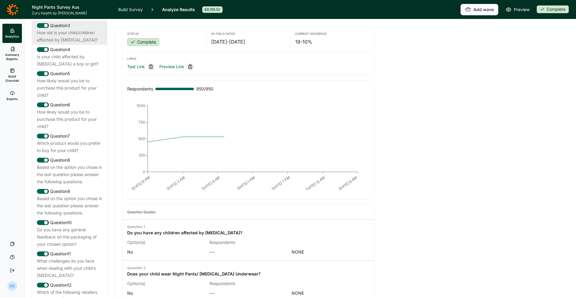
scroll to position [459, 0]
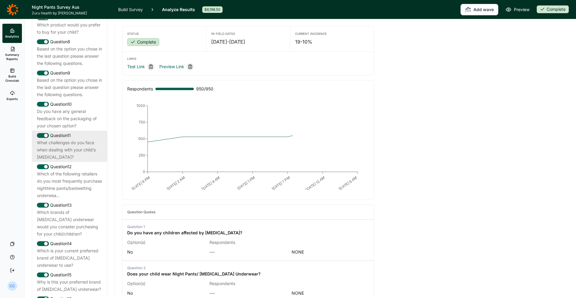
click at [77, 139] on div "What challenges do you face when dealing with your child’s [MEDICAL_DATA]?" at bounding box center [69, 150] width 65 height 22
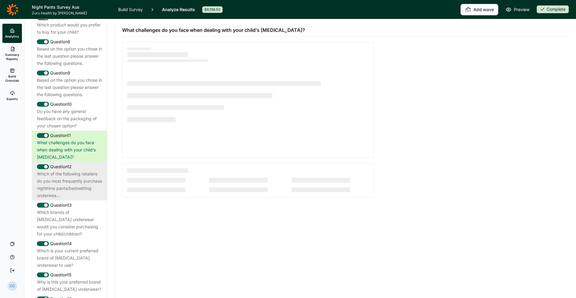
scroll to position [557, 0]
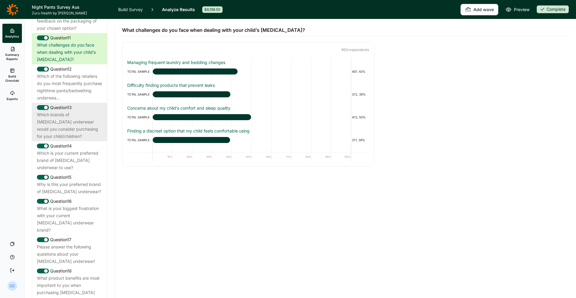
click at [99, 117] on div "Which brands of [MEDICAL_DATA] underwear would you consider purchasing for your…" at bounding box center [69, 125] width 65 height 29
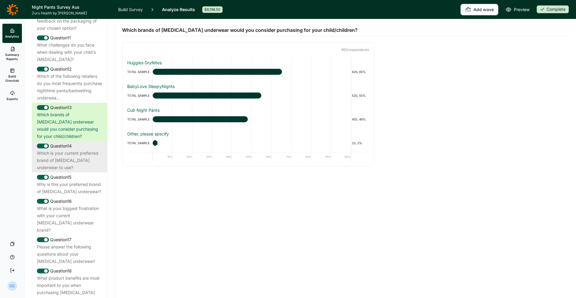
click at [68, 149] on div "Which is your current preferred brand of [MEDICAL_DATA] underwear to use?" at bounding box center [69, 160] width 65 height 22
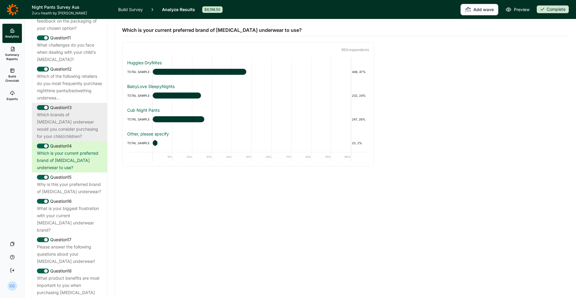
click at [95, 118] on div "Which brands of [MEDICAL_DATA] underwear would you consider purchasing for your…" at bounding box center [69, 125] width 65 height 29
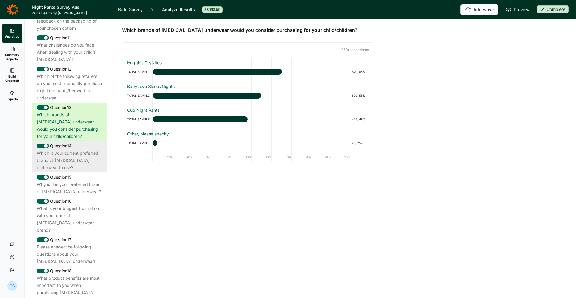
click at [95, 149] on div "Which is your current preferred brand of [MEDICAL_DATA] underwear to use?" at bounding box center [69, 160] width 65 height 22
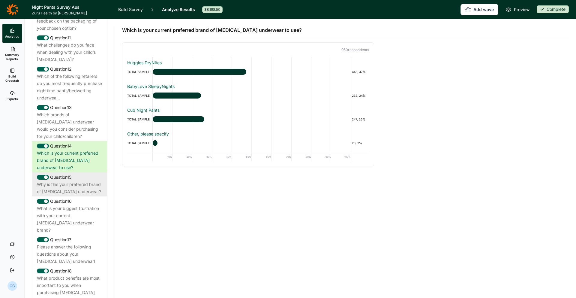
click at [100, 181] on div "Why is this your preferred brand of [MEDICAL_DATA] underwear?" at bounding box center [69, 188] width 65 height 14
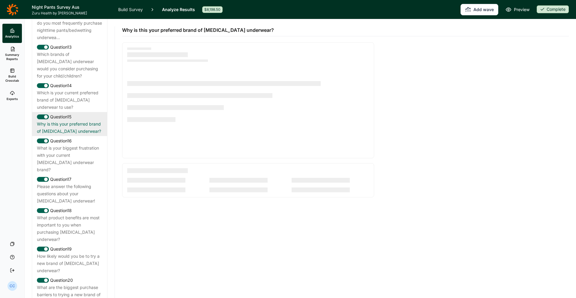
scroll to position [621, 0]
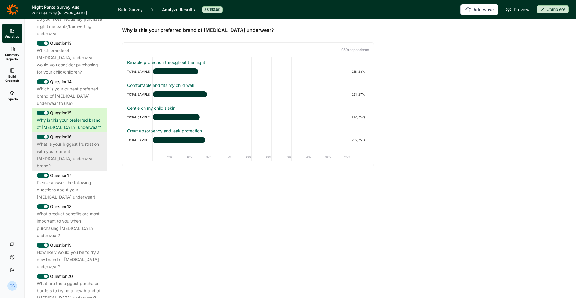
click at [94, 144] on div "What is your biggest frustration with your current [MEDICAL_DATA] underwear bra…" at bounding box center [69, 154] width 65 height 29
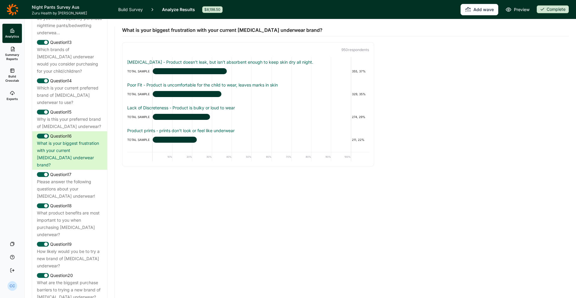
scroll to position [42, 0]
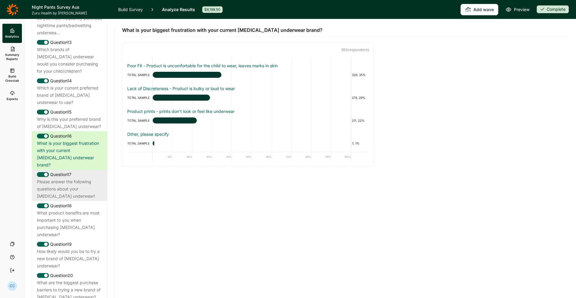
click at [84, 178] on div "Please answer the following questions about your [MEDICAL_DATA] underwear!" at bounding box center [69, 189] width 65 height 22
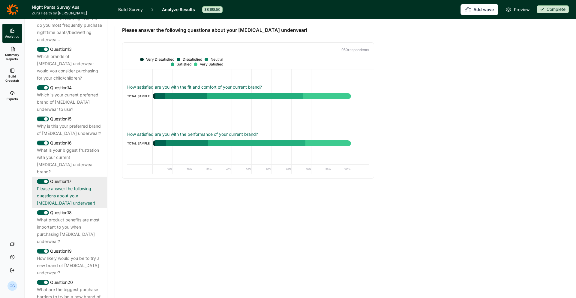
scroll to position [644, 0]
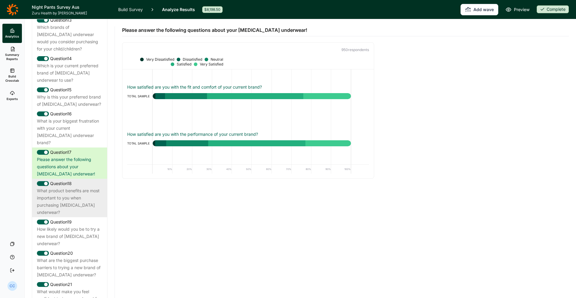
click at [74, 187] on div "What product benefits are most important to you when purchasing [MEDICAL_DATA] …" at bounding box center [69, 201] width 65 height 29
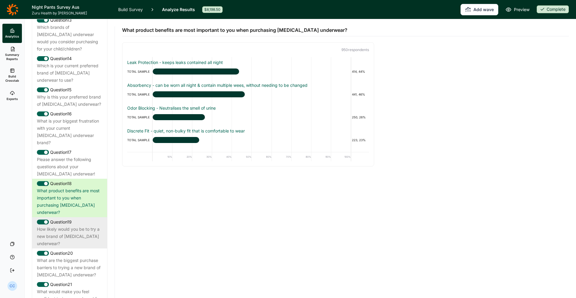
click at [96, 217] on div "Question 19 How likely would you be to try a new brand of [MEDICAL_DATA] underw…" at bounding box center [69, 232] width 75 height 31
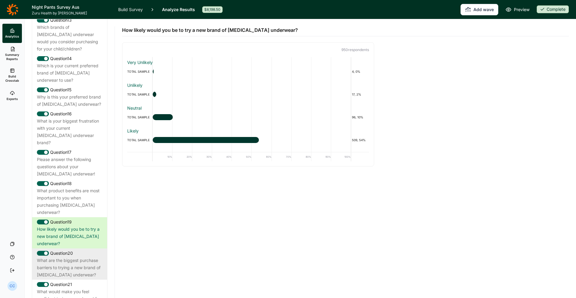
drag, startPoint x: 90, startPoint y: 224, endPoint x: 90, endPoint y: 230, distance: 6.6
click at [90, 225] on div "How likely would you be to try a new brand of [MEDICAL_DATA] underwear?" at bounding box center [69, 236] width 65 height 22
click at [91, 257] on div "What are the biggest purchase barriers to trying a new brand of [MEDICAL_DATA] …" at bounding box center [69, 268] width 65 height 22
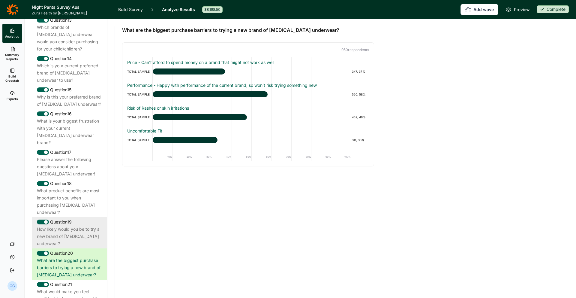
scroll to position [657, 0]
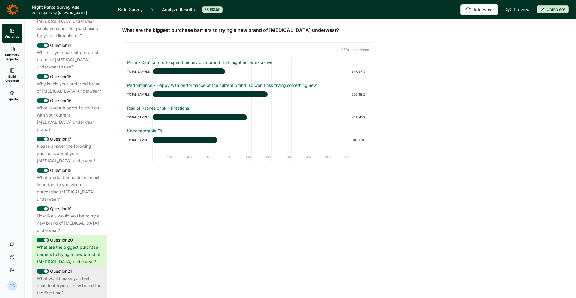
click at [74, 275] on div "What would make you feel confident trying a new brand for the first time?" at bounding box center [69, 286] width 65 height 22
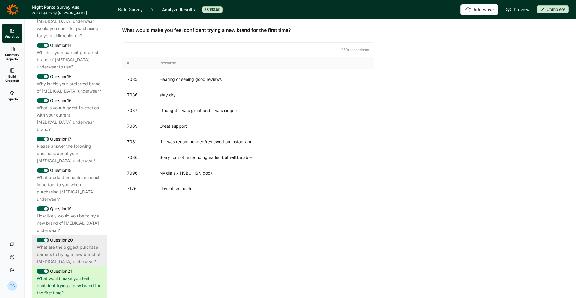
scroll to position [657, 0]
click at [74, 243] on div "What are the biggest purchase barriers to trying a new brand of [MEDICAL_DATA] …" at bounding box center [69, 254] width 65 height 22
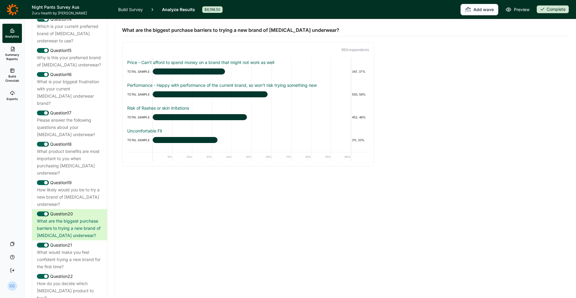
scroll to position [704, 0]
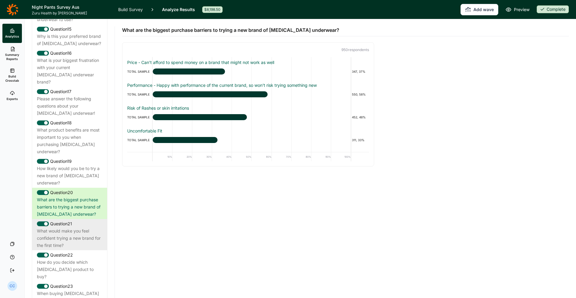
click at [96, 227] on div "What would make you feel confident trying a new brand for the first time?" at bounding box center [69, 238] width 65 height 22
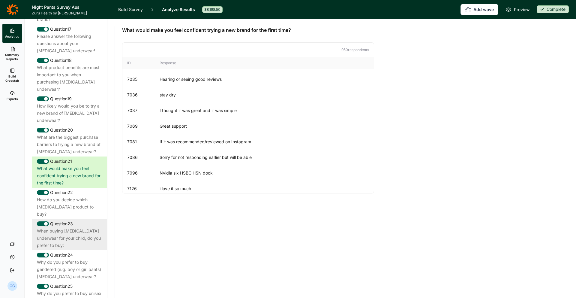
scroll to position [796, 0]
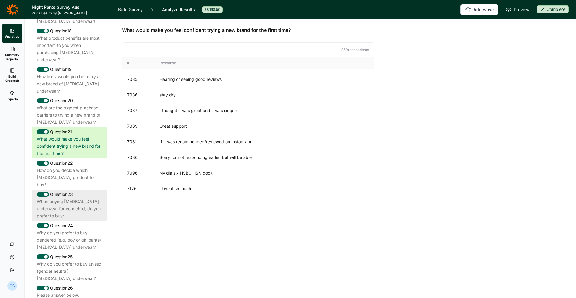
click at [95, 189] on div "Question 23 When buying [MEDICAL_DATA] underwear for your child, do you prefer …" at bounding box center [69, 204] width 75 height 31
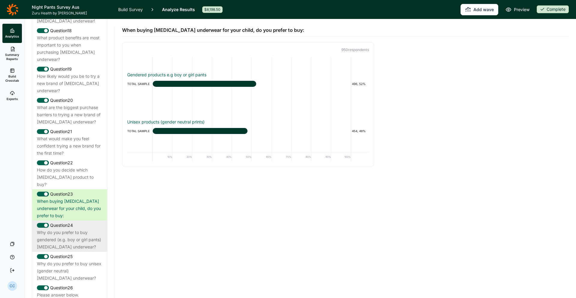
scroll to position [797, 0]
click at [93, 221] on div "Question 24" at bounding box center [69, 224] width 65 height 7
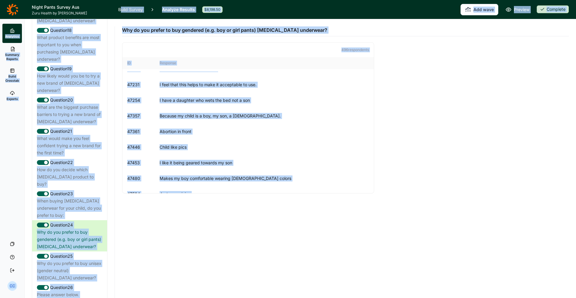
scroll to position [179, 0]
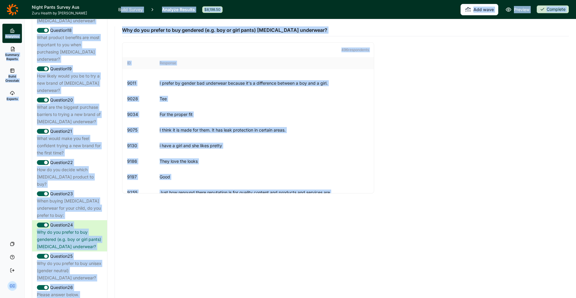
drag, startPoint x: 230, startPoint y: 181, endPoint x: 122, endPoint y: 8, distance: 203.8
click at [122, 8] on div "Night Pants Survey Aus Zuru Health by Habit Build Survey Analyze Results $8,198…" at bounding box center [288, 149] width 576 height 298
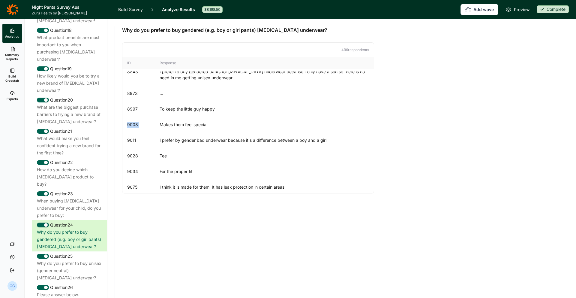
drag, startPoint x: 209, startPoint y: 119, endPoint x: 173, endPoint y: 79, distance: 53.5
click at [208, 114] on div "7035 It is for a boy or girl for a reason 7086 As for the first time ⌚ is a goo…" at bounding box center [247, 132] width 251 height 122
drag, startPoint x: 123, startPoint y: 29, endPoint x: 126, endPoint y: 29, distance: 3.1
click at [126, 29] on span "Why do you prefer to buy gendered (e.g. boy or girl pants) [MEDICAL_DATA] under…" at bounding box center [224, 29] width 205 height 7
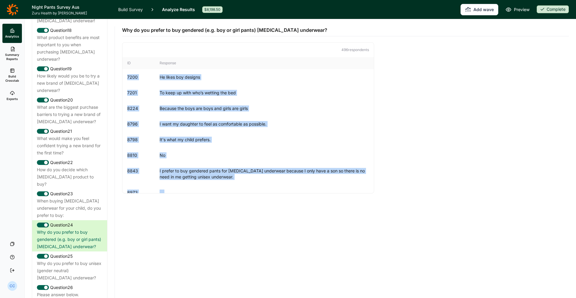
scroll to position [0, 0]
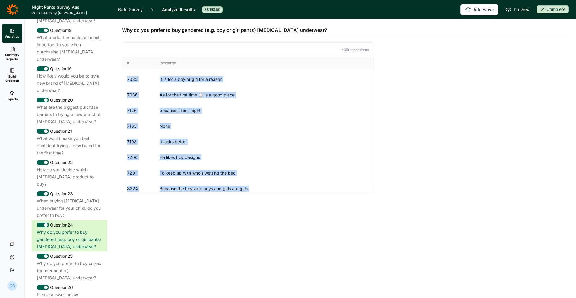
drag, startPoint x: 202, startPoint y: 186, endPoint x: 170, endPoint y: 68, distance: 122.6
click at [170, 68] on div "ID Response 7035 It is for a boy or girl for a reason 7086 As for the first tim…" at bounding box center [247, 125] width 251 height 136
copy div "2875 Lo ip dol s ame co adip eli s doeius 8657 Te inc utl etdol magn ⌚ al e adm…"
click at [18, 94] on link "Exports" at bounding box center [12, 95] width 20 height 19
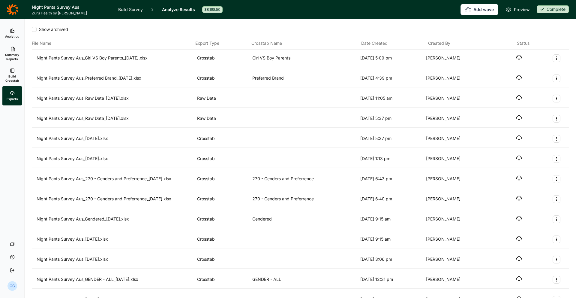
drag, startPoint x: 513, startPoint y: 57, endPoint x: 518, endPoint y: 57, distance: 4.8
click at [513, 57] on div "Night Pants Survey Aus_Girl VS Boy Parents_[DATE].xlsx Crosstab Girl VS Boy Par…" at bounding box center [300, 58] width 527 height 8
click at [518, 57] on icon "button" at bounding box center [519, 57] width 6 height 6
click at [14, 36] on span "Analytics" at bounding box center [12, 36] width 14 height 4
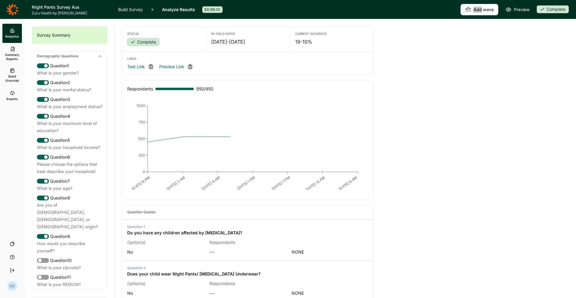
click at [476, 3] on header "Night Pants Survey Aus Zuru Health by Habit Build Survey Analyze Results $8,198…" at bounding box center [288, 9] width 576 height 19
